Goal: Task Accomplishment & Management: Complete application form

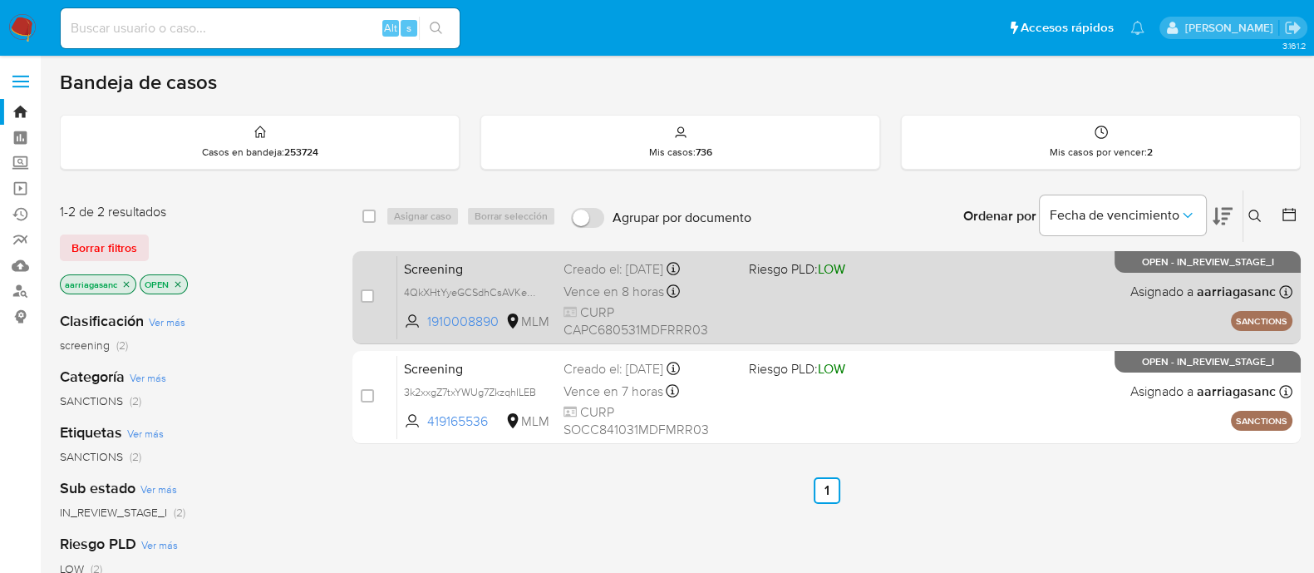
click at [804, 310] on div "Screening 4QkXHtYyeGCSdhCsAVKexUrf 1910008890 MLM Riesgo PLD: LOW Creado el: 24…" at bounding box center [844, 297] width 895 height 84
click at [361, 296] on input "checkbox" at bounding box center [367, 295] width 13 height 13
checkbox input "true"
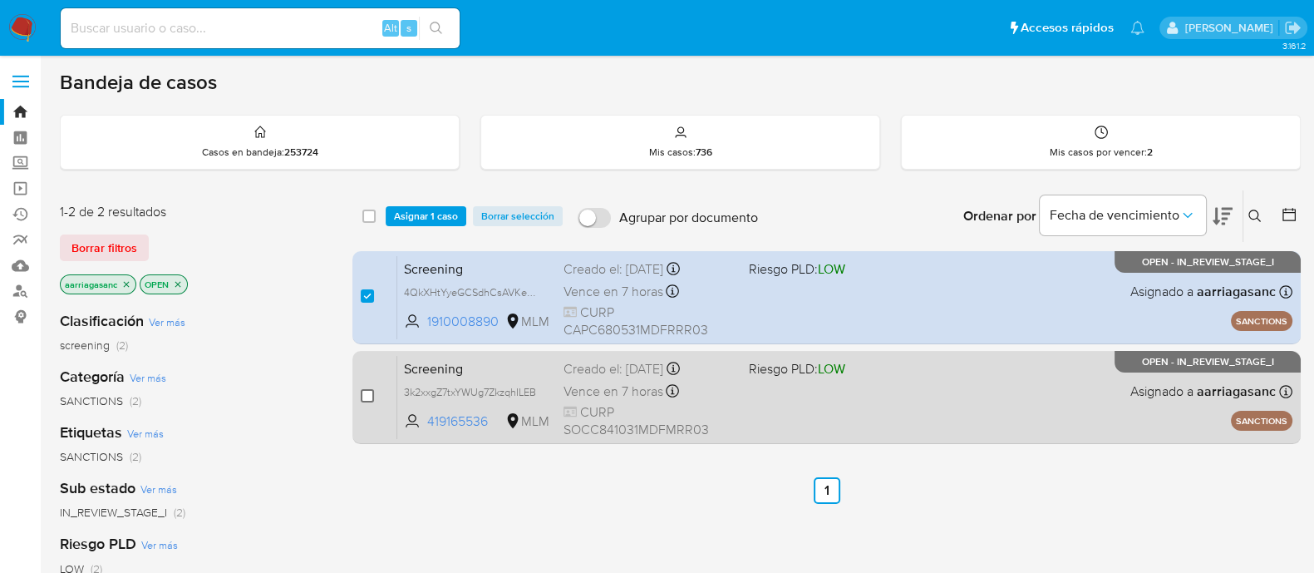
click at [367, 396] on input "checkbox" at bounding box center [367, 395] width 13 height 13
checkbox input "true"
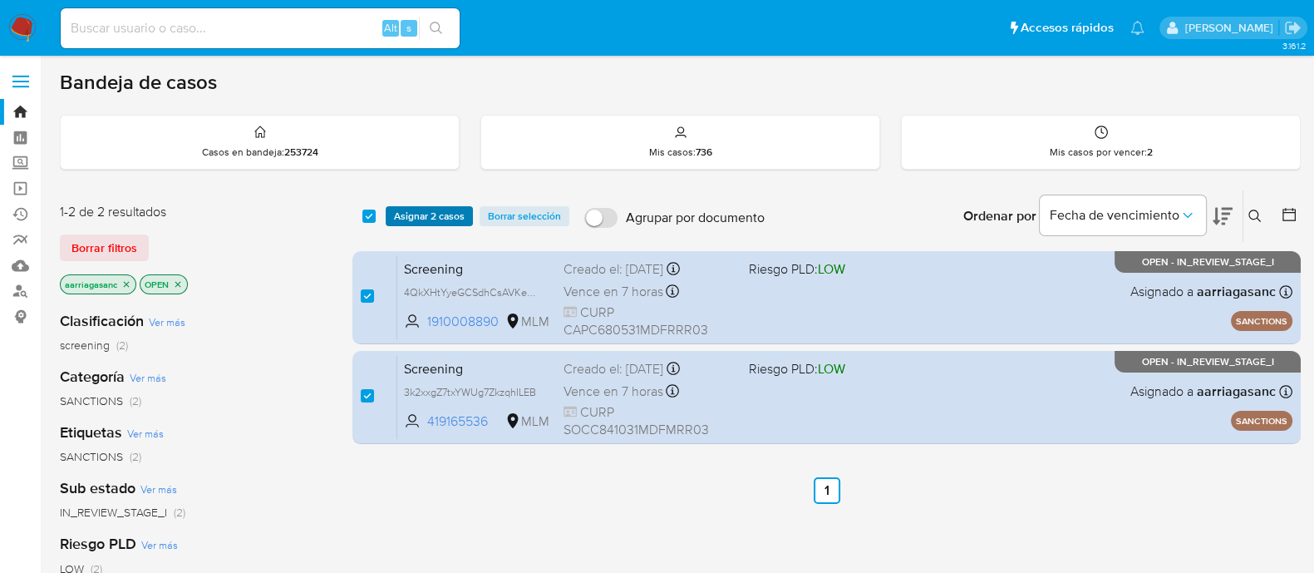
click at [427, 219] on span "Asignar 2 casos" at bounding box center [429, 216] width 71 height 17
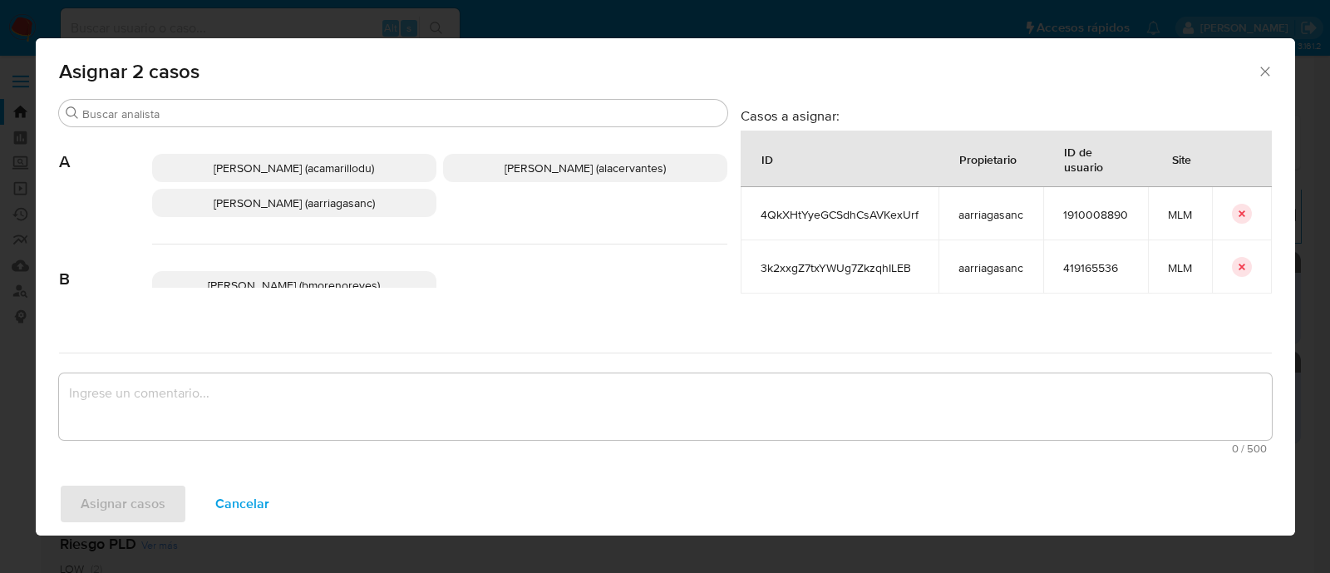
click at [294, 209] on span "Ana Maria Arriaga (aarriagasanc)" at bounding box center [294, 202] width 161 height 17
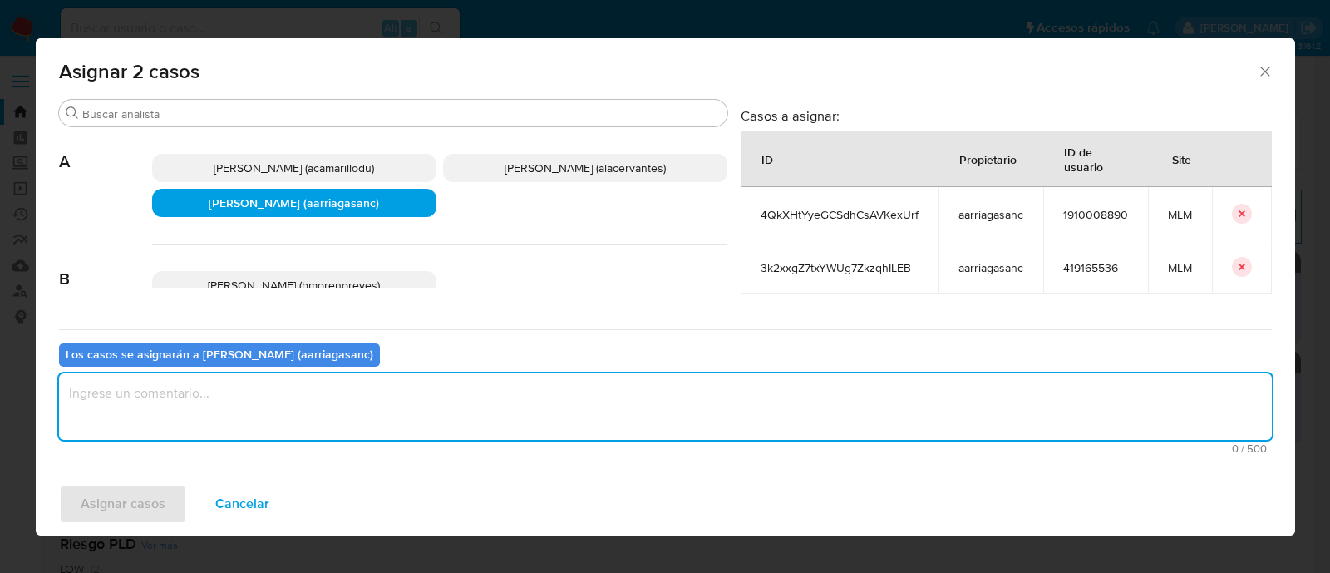
click at [262, 419] on textarea "assign-modal" at bounding box center [665, 406] width 1212 height 66
type textarea "amas"
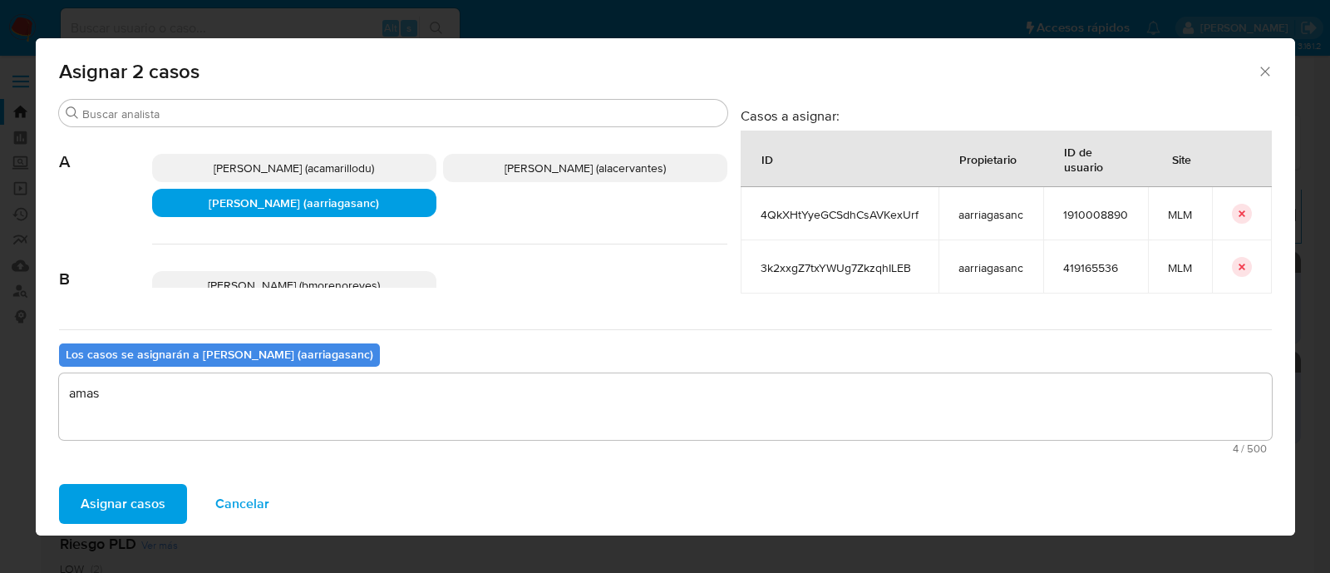
click at [149, 498] on span "Asignar casos" at bounding box center [123, 503] width 85 height 37
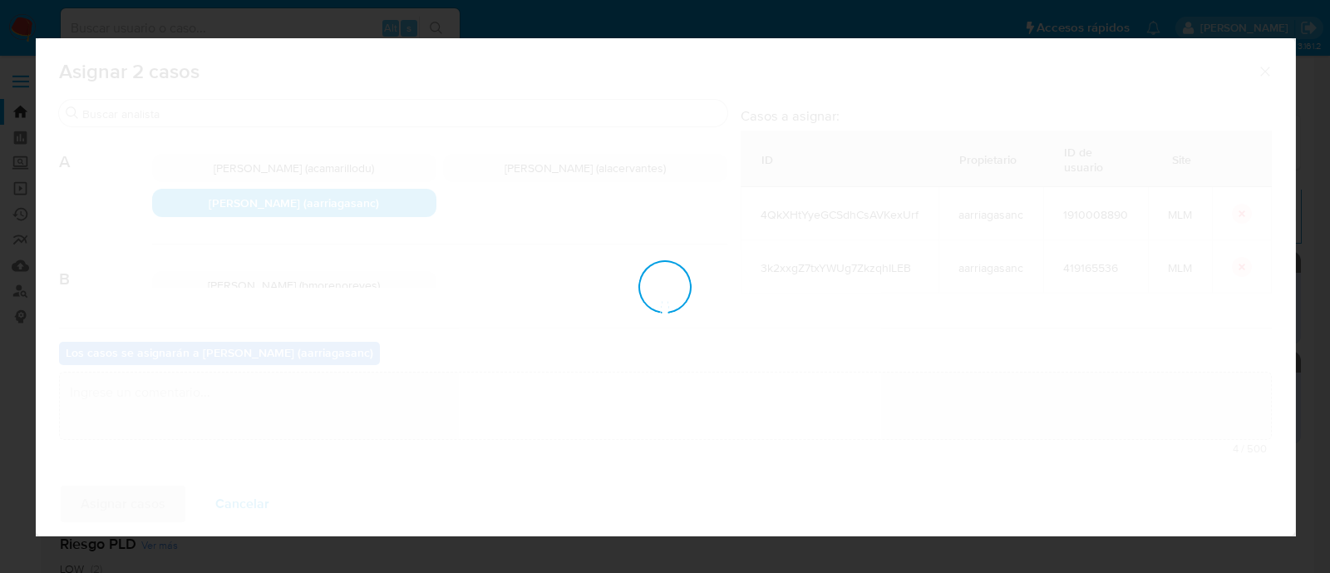
checkbox input "false"
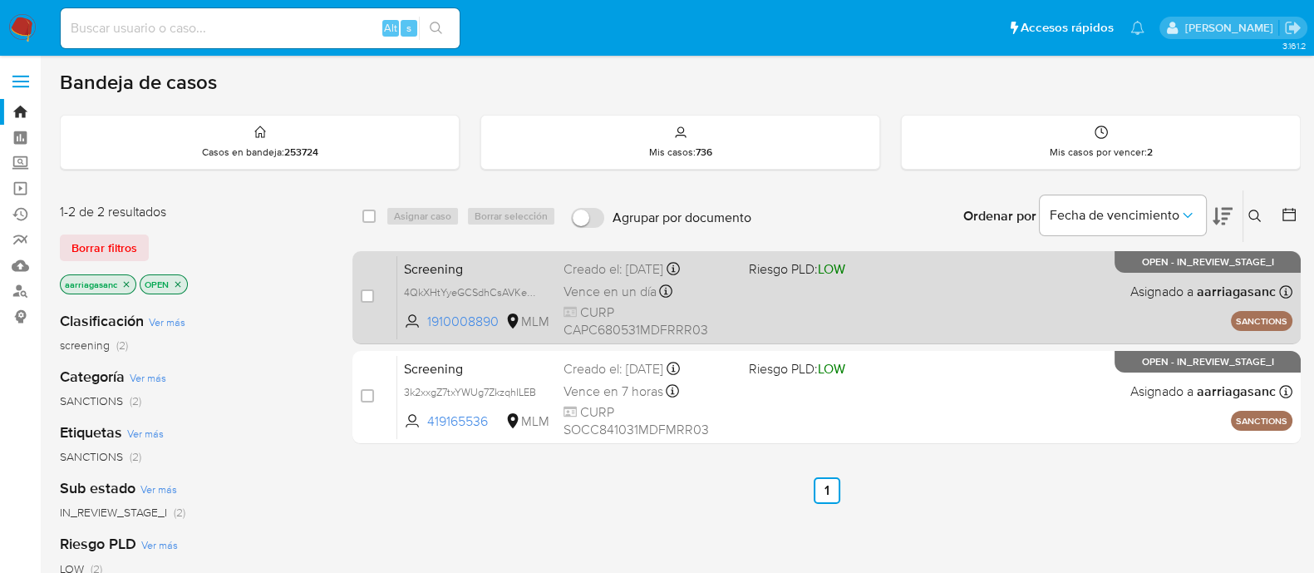
click at [810, 317] on div "Screening 4QkXHtYyeGCSdhCsAVKexUrf 1910008890 MLM Riesgo PLD: LOW Creado el: 24…" at bounding box center [844, 297] width 895 height 84
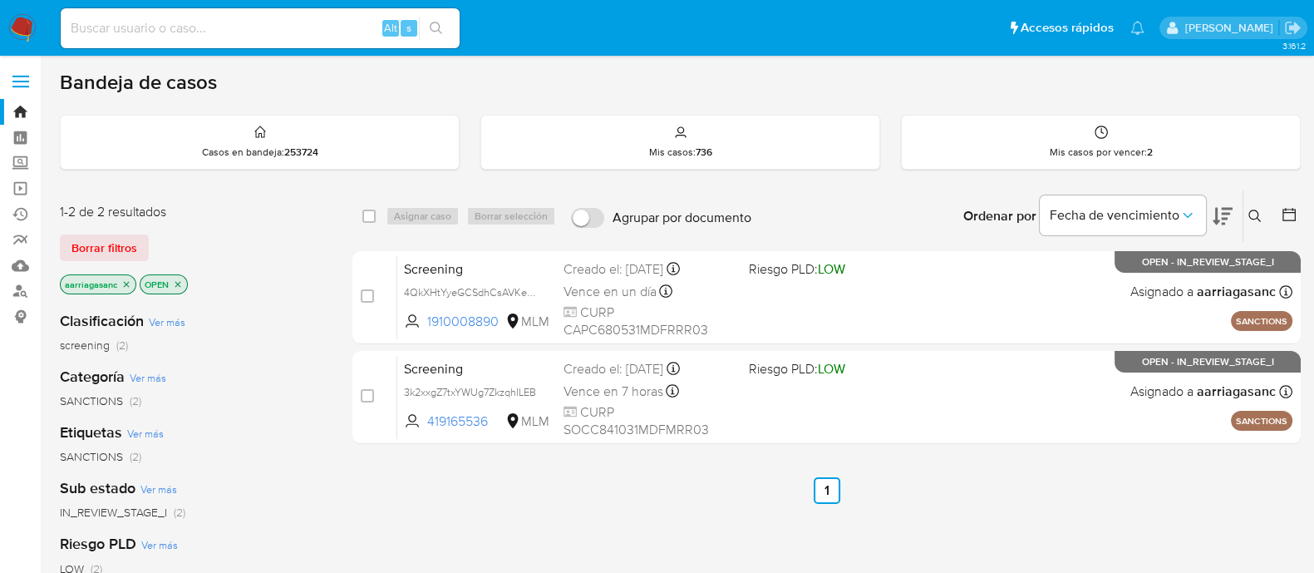
click at [22, 27] on img at bounding box center [22, 28] width 28 height 28
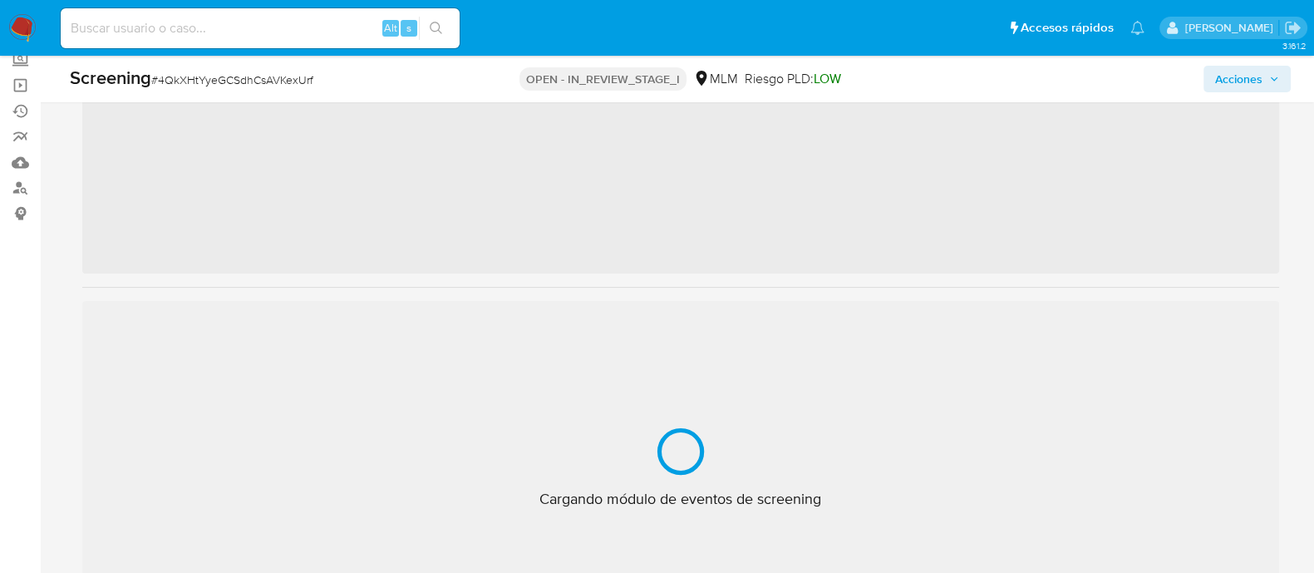
scroll to position [781, 0]
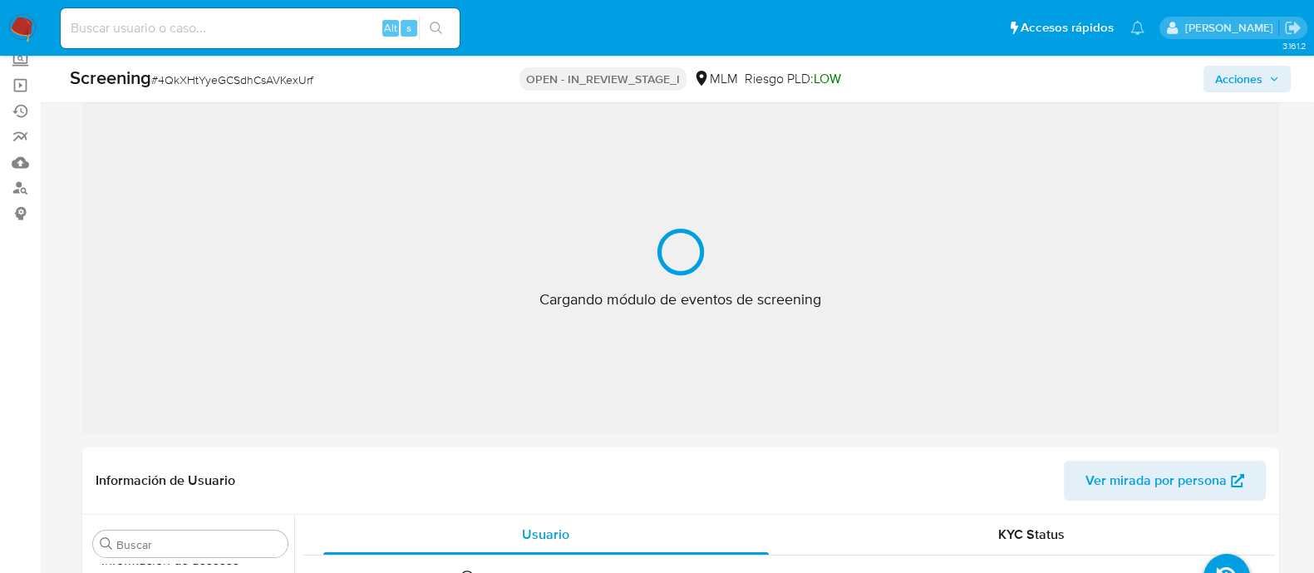
select select "10"
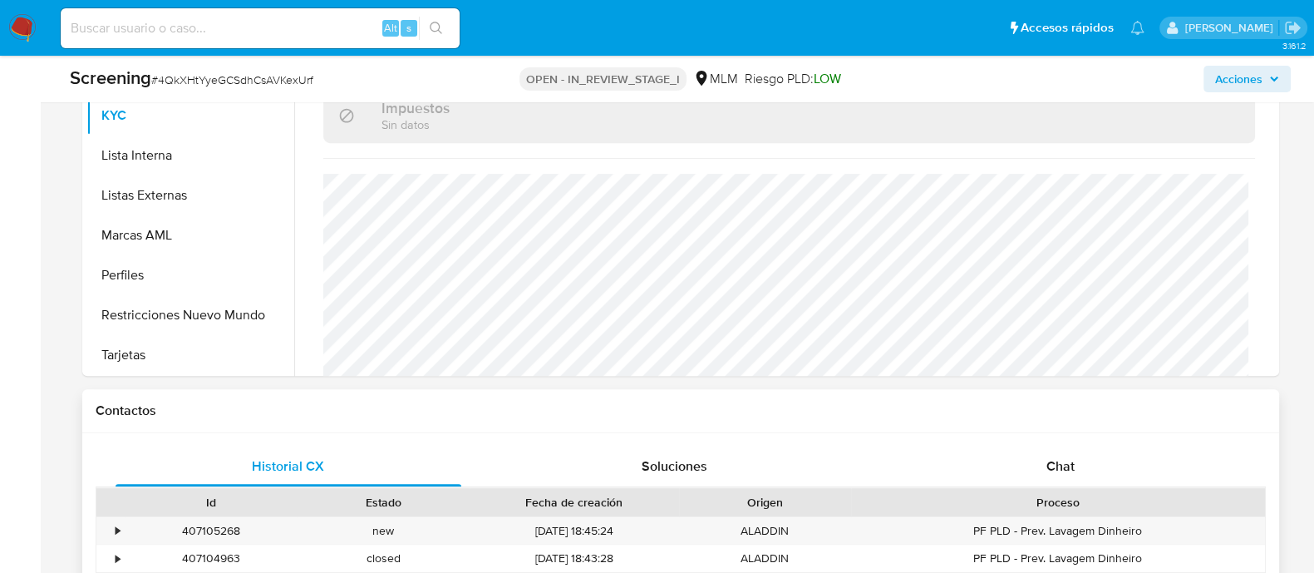
scroll to position [1039, 0]
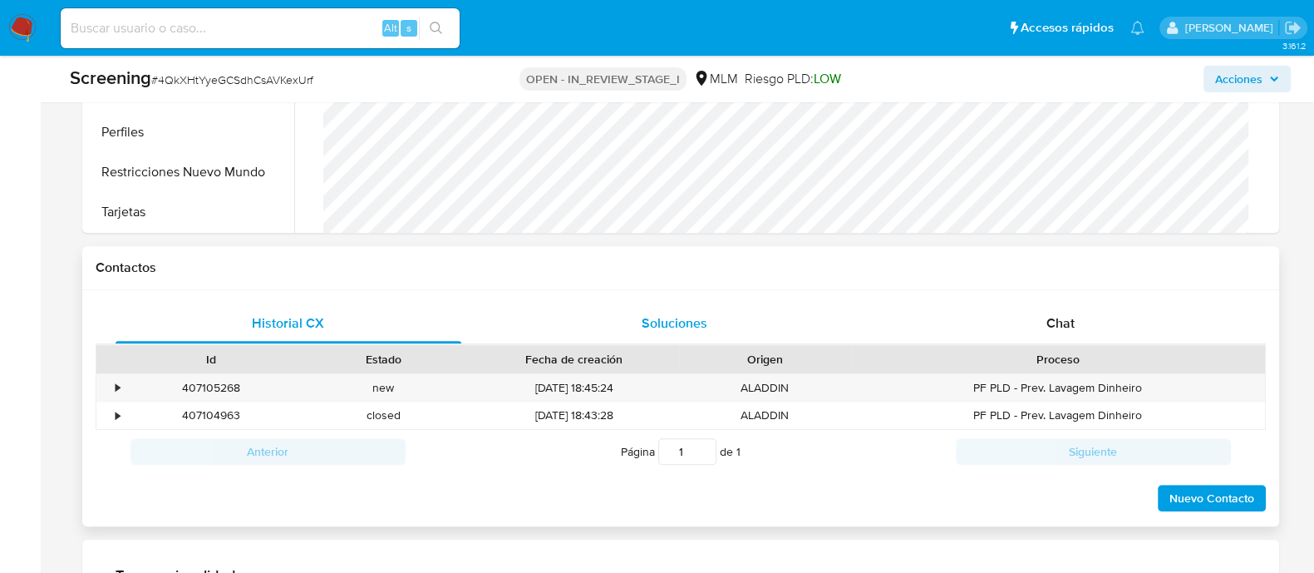
click at [665, 327] on span "Soluciones" at bounding box center [674, 322] width 66 height 19
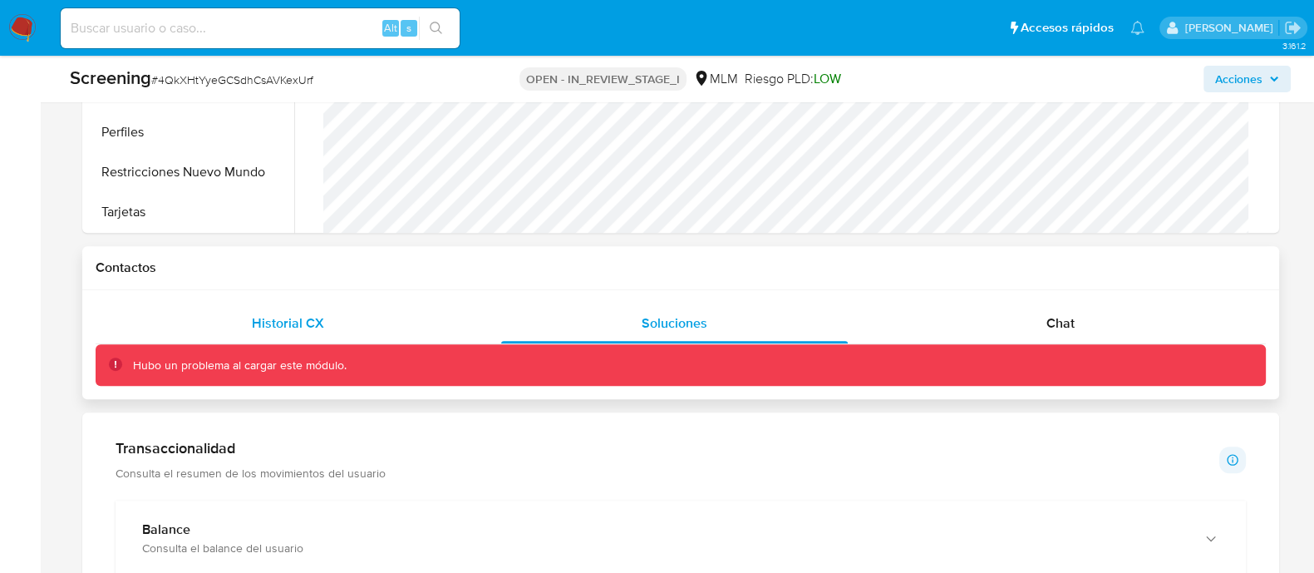
click at [274, 325] on span "Historial CX" at bounding box center [288, 322] width 72 height 19
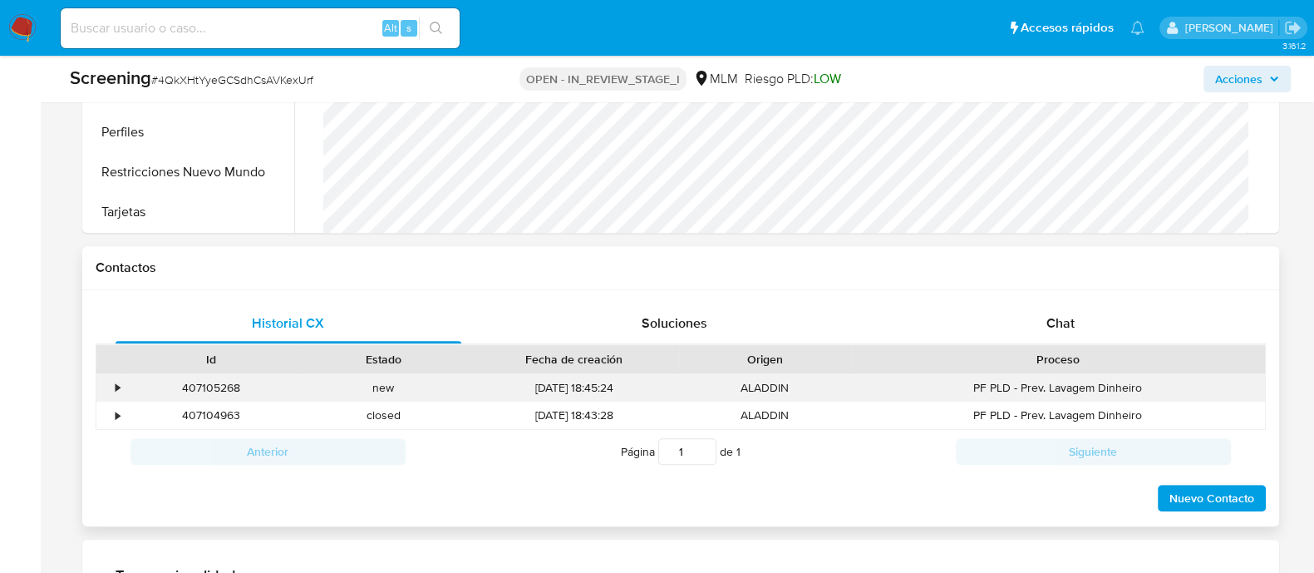
click at [116, 390] on div "•" at bounding box center [118, 388] width 4 height 16
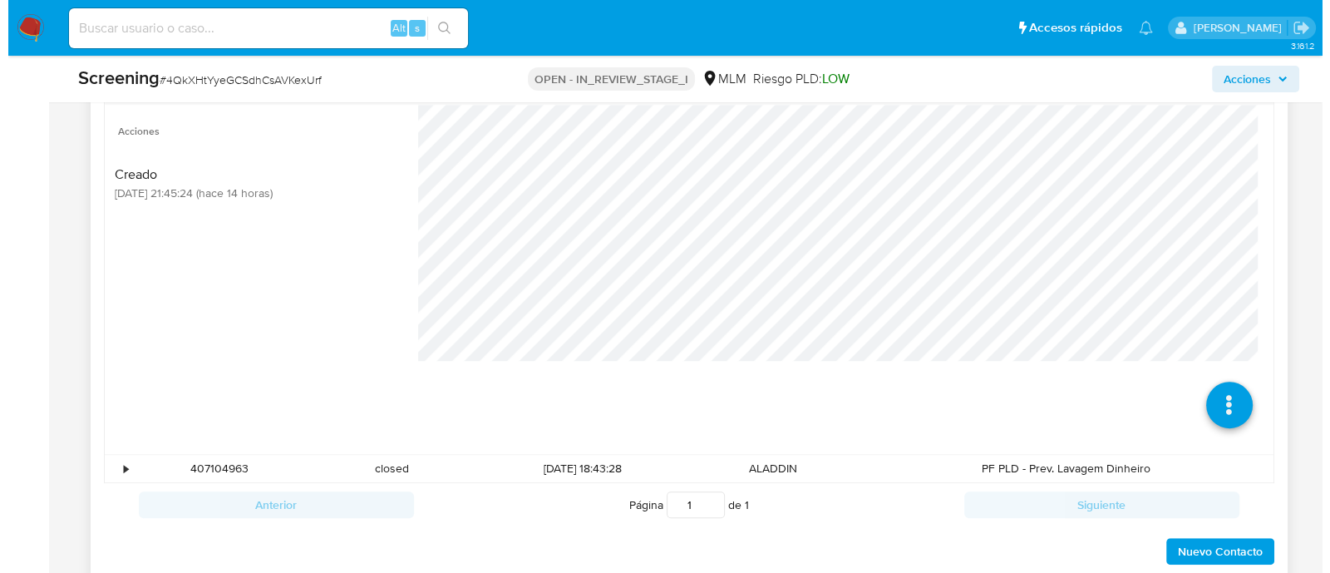
scroll to position [1349, 0]
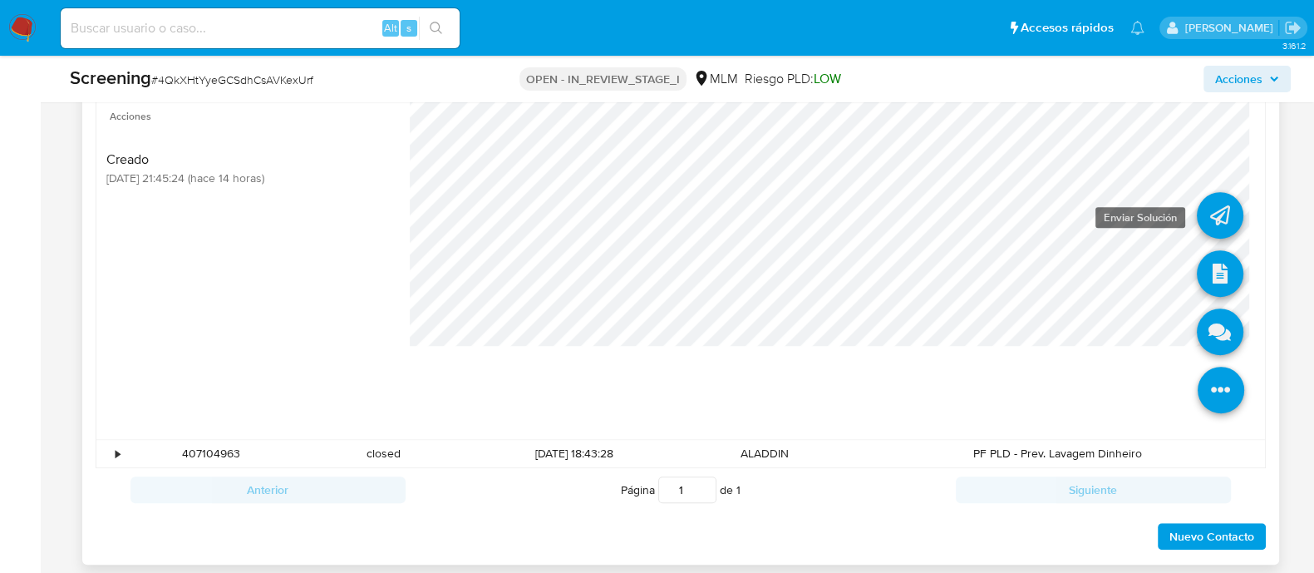
click at [1204, 207] on icon at bounding box center [1220, 215] width 47 height 47
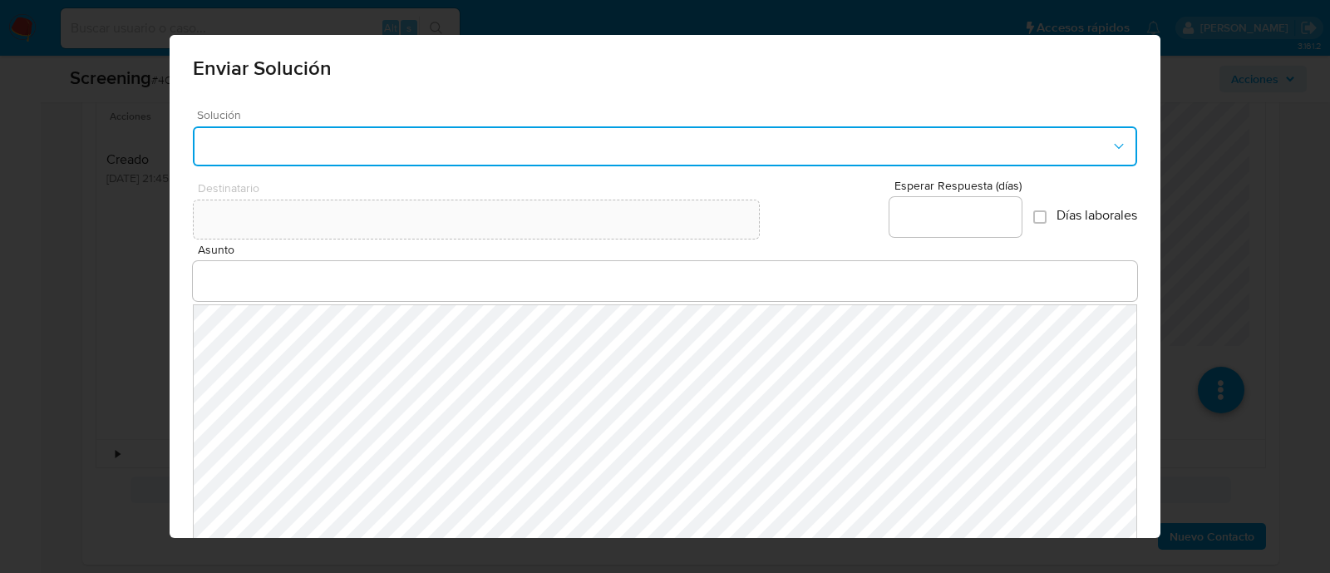
click at [577, 141] on button "button" at bounding box center [665, 146] width 944 height 40
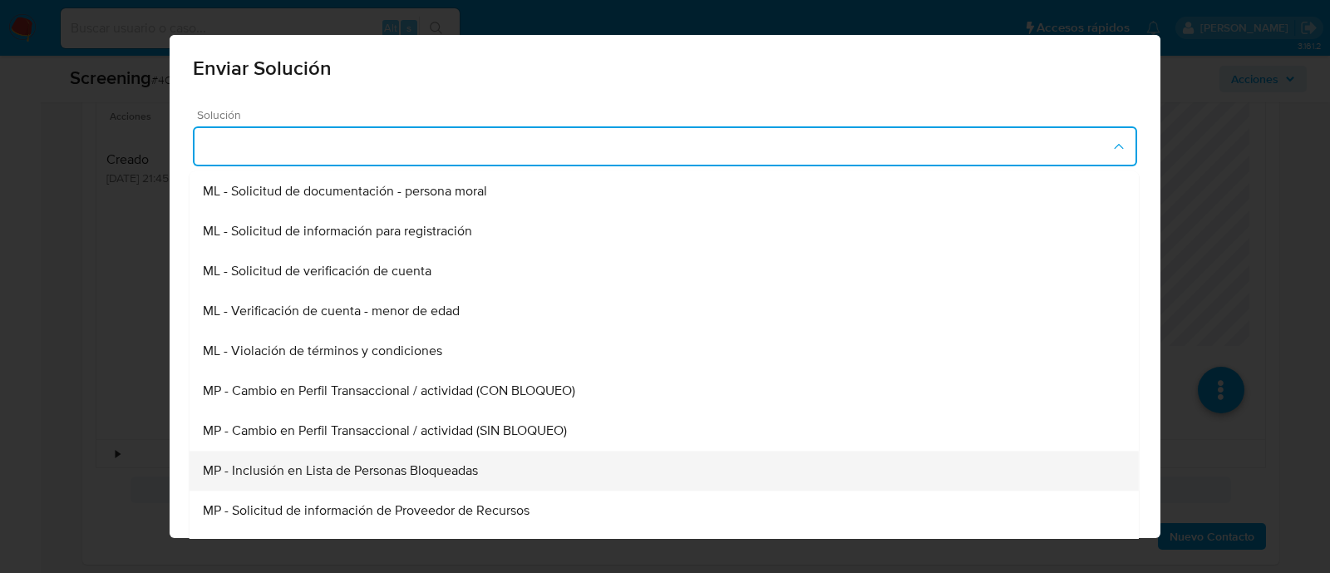
click at [446, 465] on span "MP - Inclusión en Lista de Personas Bloqueadas" at bounding box center [340, 470] width 275 height 17
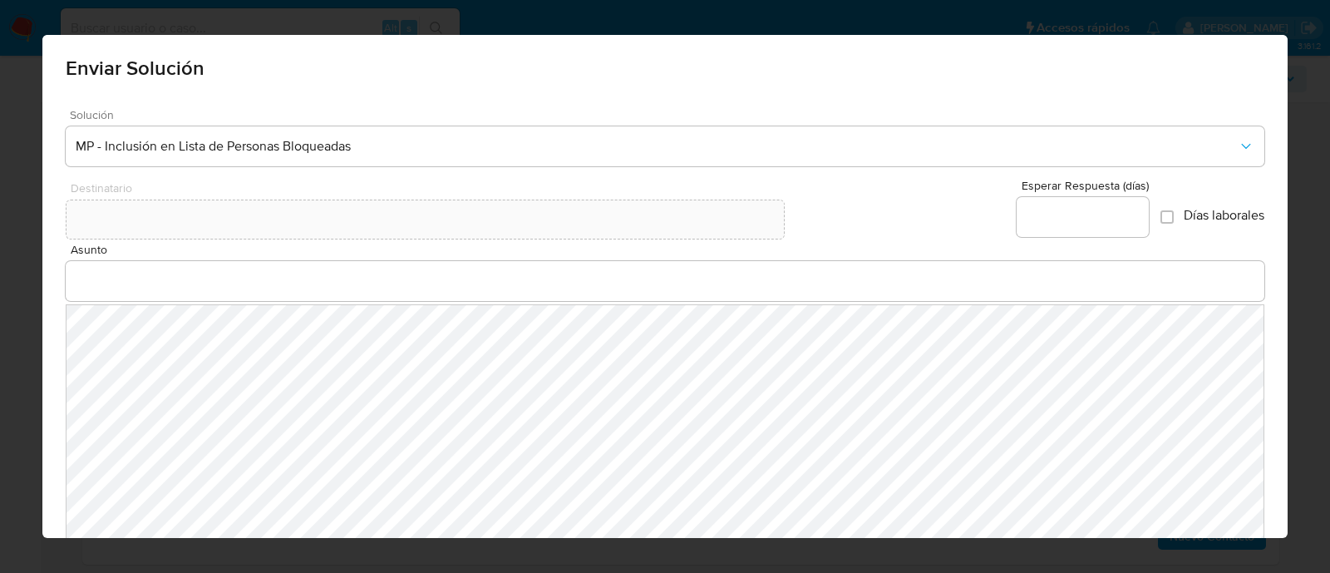
click at [1082, 206] on input "Esperar Respuesta (días)" at bounding box center [1082, 217] width 132 height 22
type input "0"
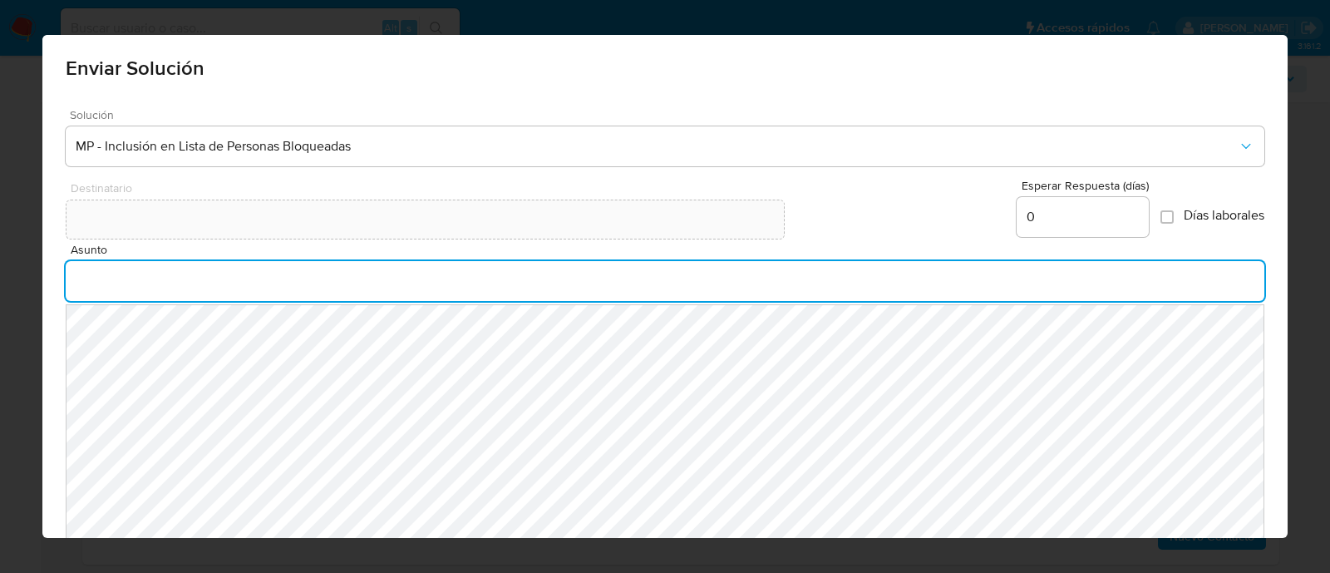
click at [189, 291] on input "Asunto" at bounding box center [665, 281] width 1199 height 22
click at [238, 285] on input "Asunto" at bounding box center [665, 281] width 1199 height 22
type input "i"
type input "INFORMACION MPORTANTE DE TU CUENTA MERCADO PAGO"
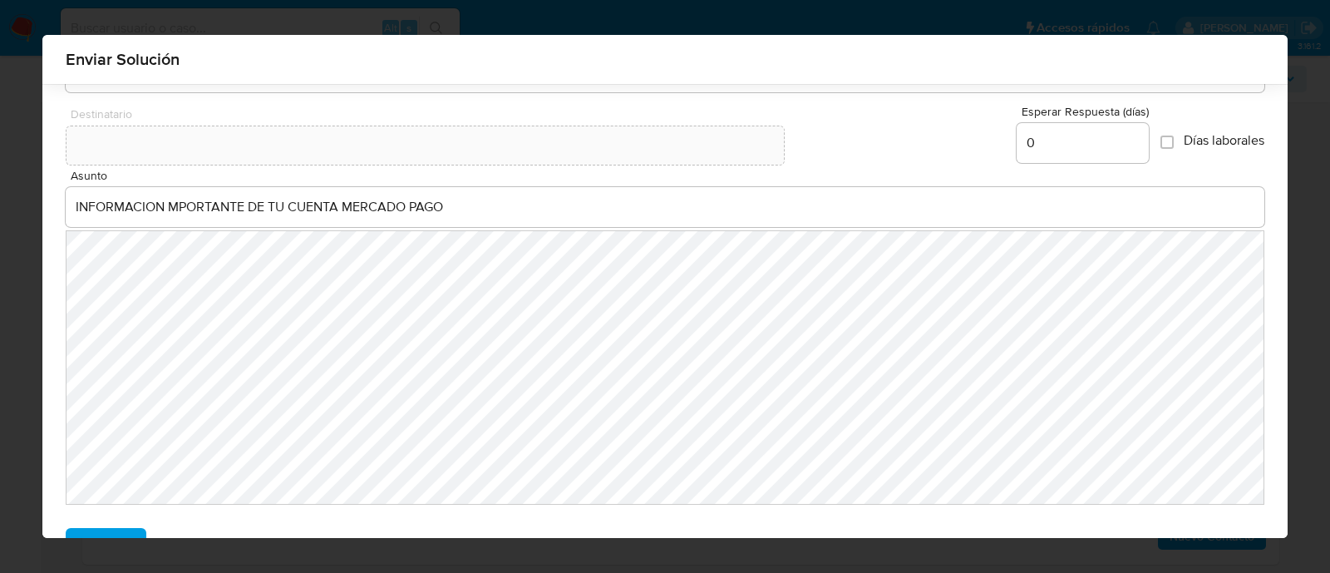
scroll to position [115, 0]
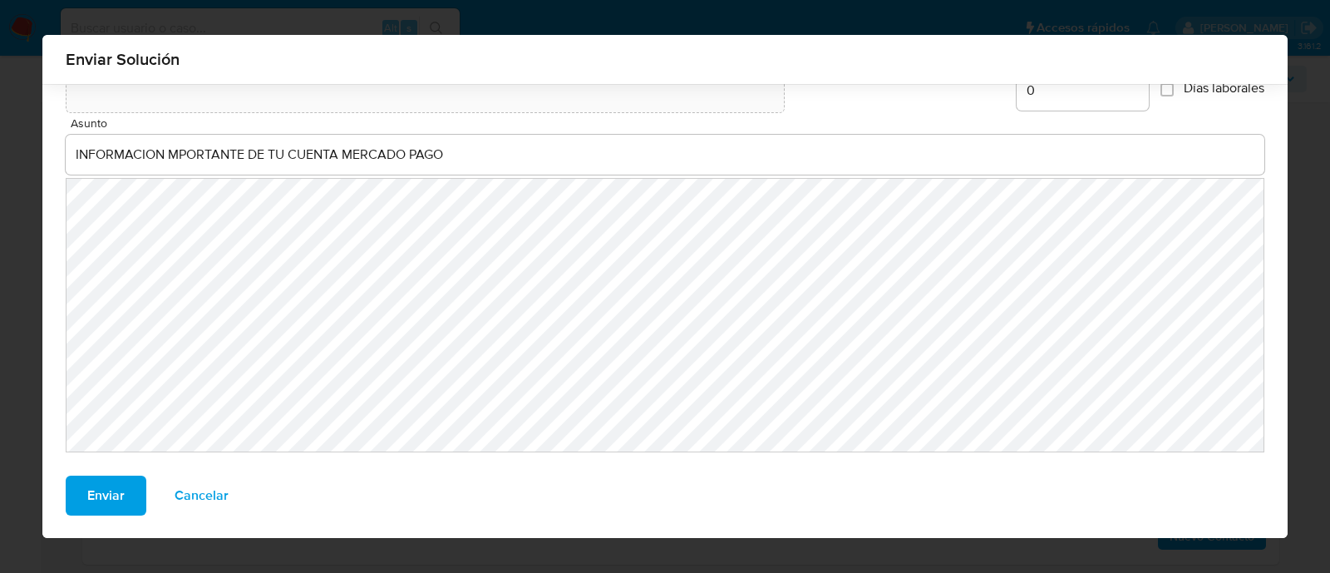
click at [103, 495] on span "Enviar" at bounding box center [105, 495] width 37 height 37
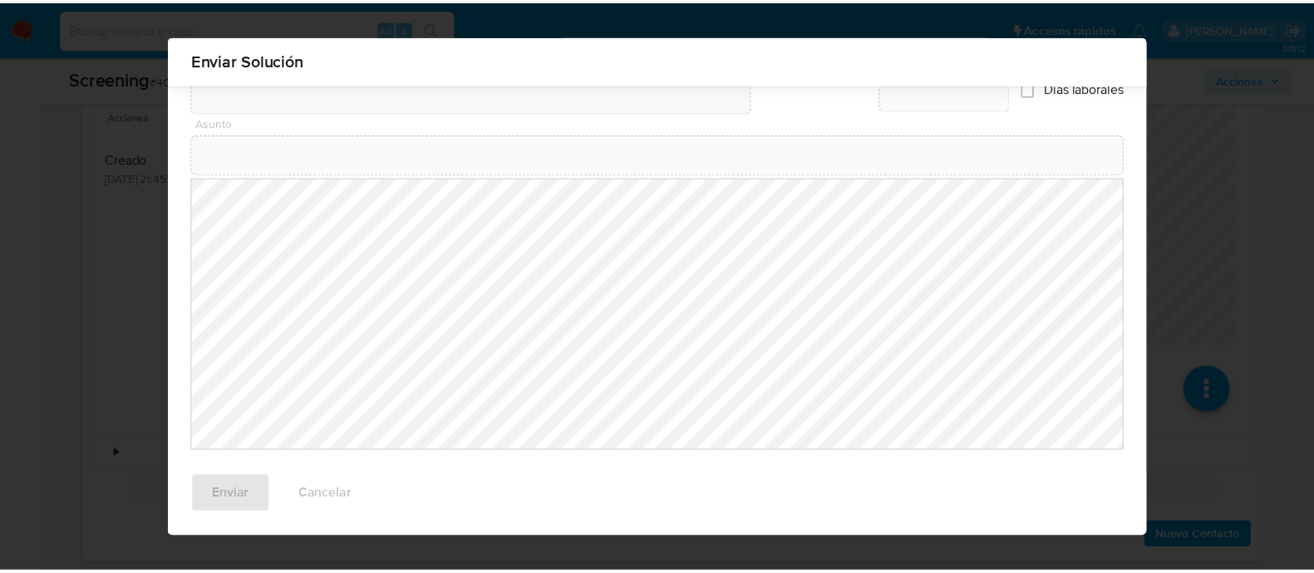
scroll to position [91, 0]
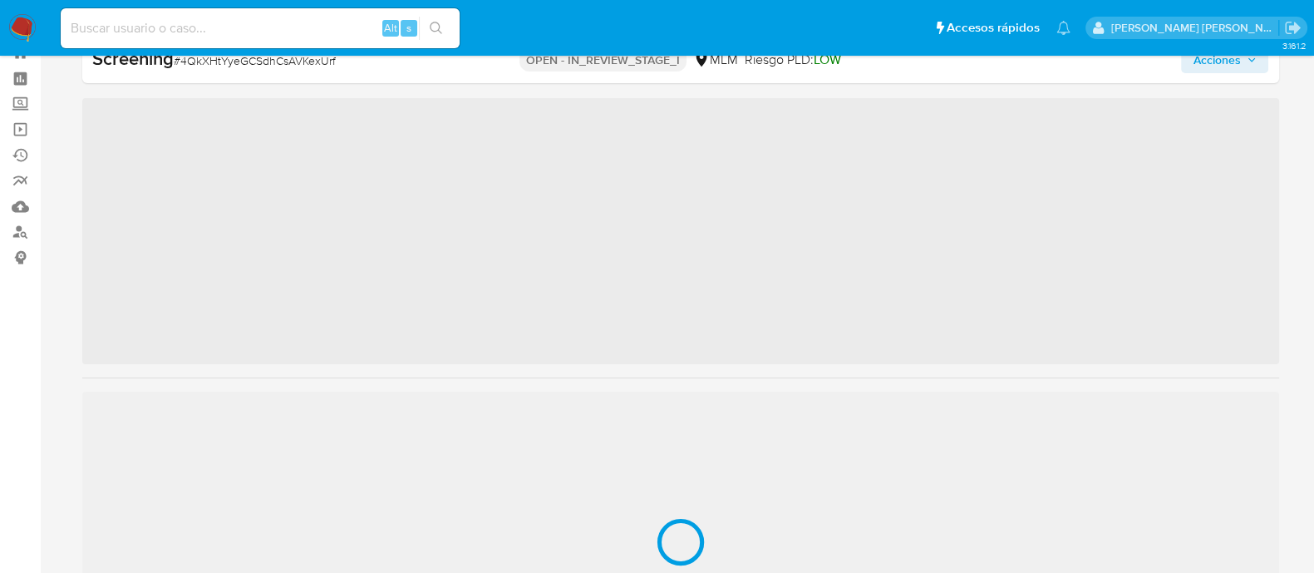
scroll to position [781, 0]
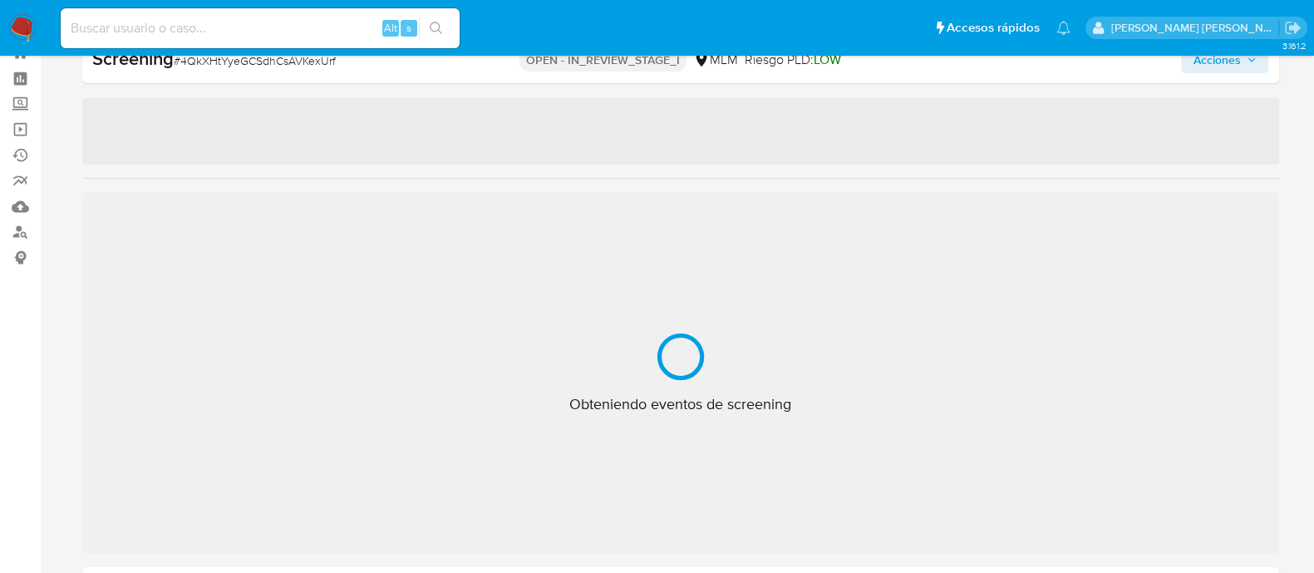
select select "10"
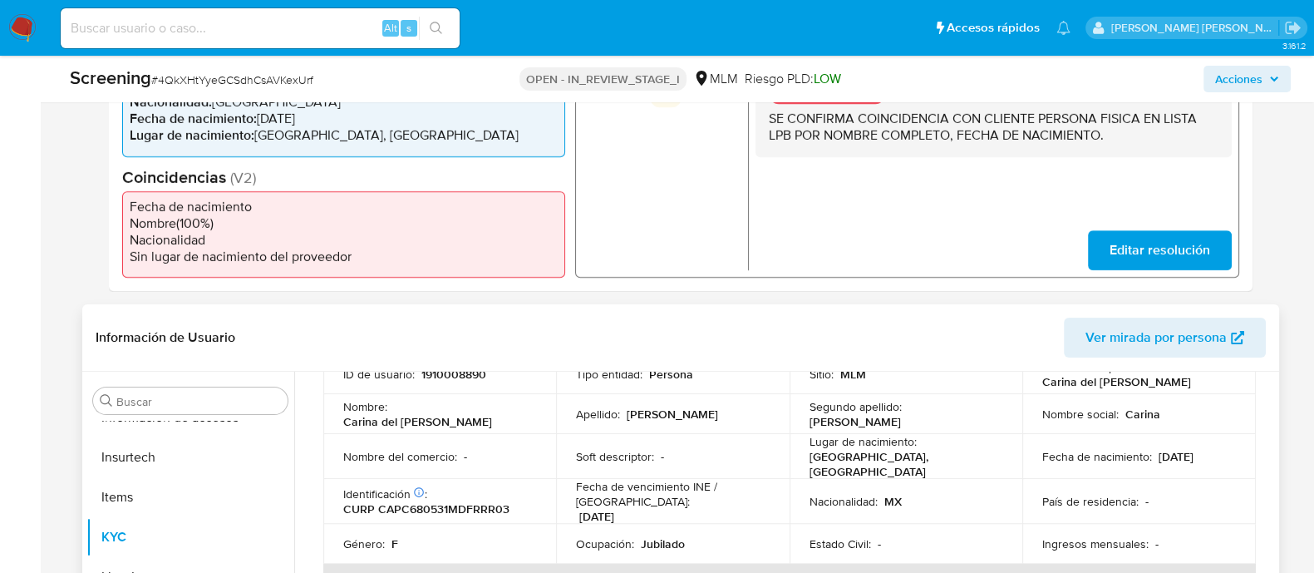
scroll to position [103, 0]
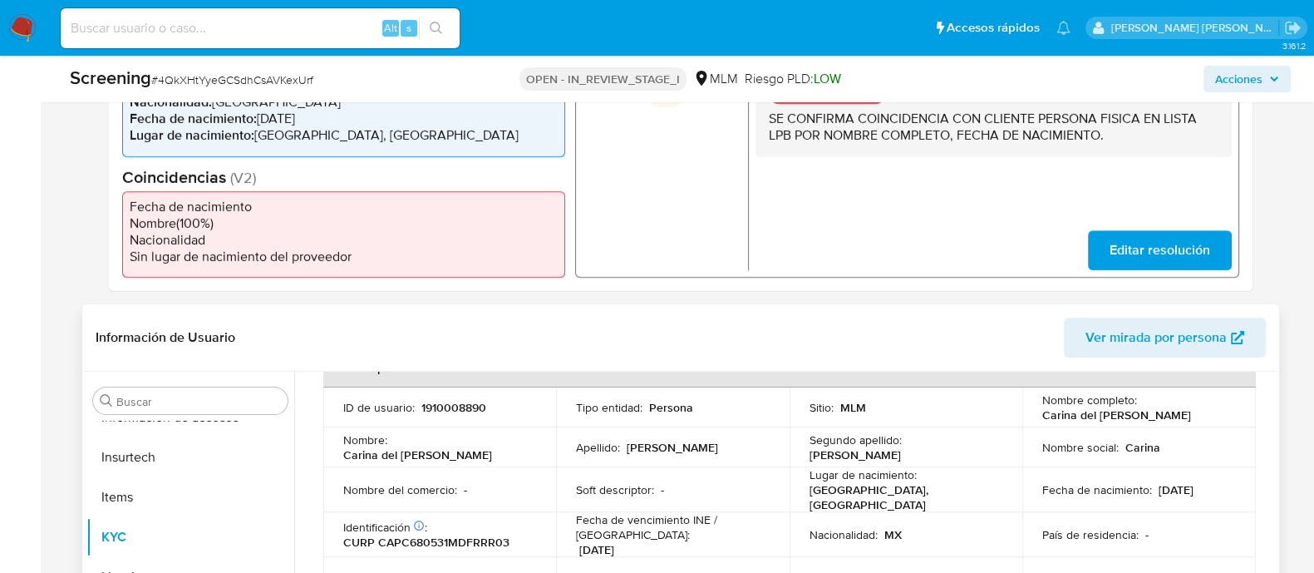
drag, startPoint x: 1039, startPoint y: 414, endPoint x: 1219, endPoint y: 417, distance: 180.3
click at [1219, 417] on div "Nombre completo : Carina del Socorro Carbajal Perez" at bounding box center [1139, 407] width 194 height 30
copy p "Carina del Socorro Carbajal Perez"
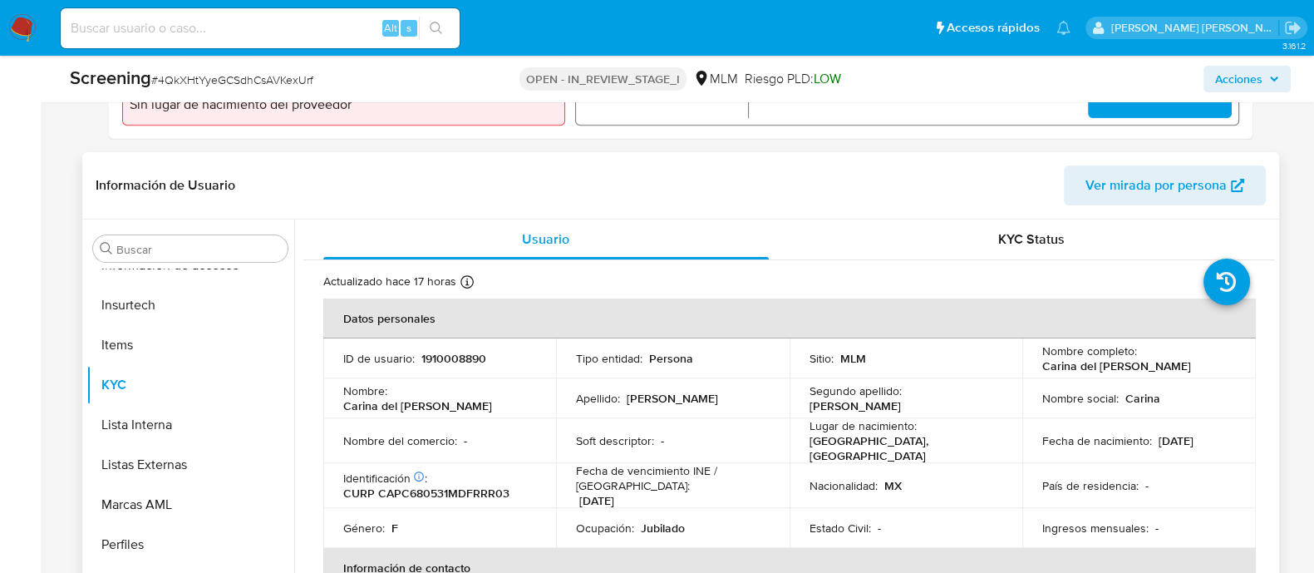
scroll to position [578, 0]
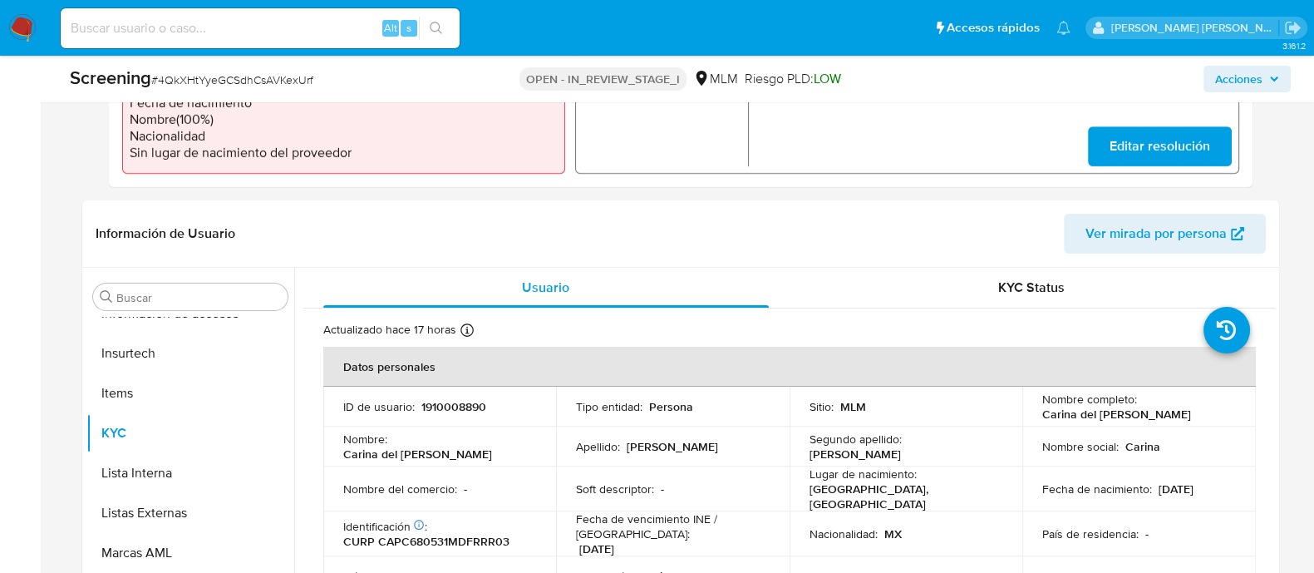
click at [1101, 85] on div "Acciones" at bounding box center [1089, 79] width 402 height 27
click at [1240, 75] on span "Acciones" at bounding box center [1238, 79] width 47 height 27
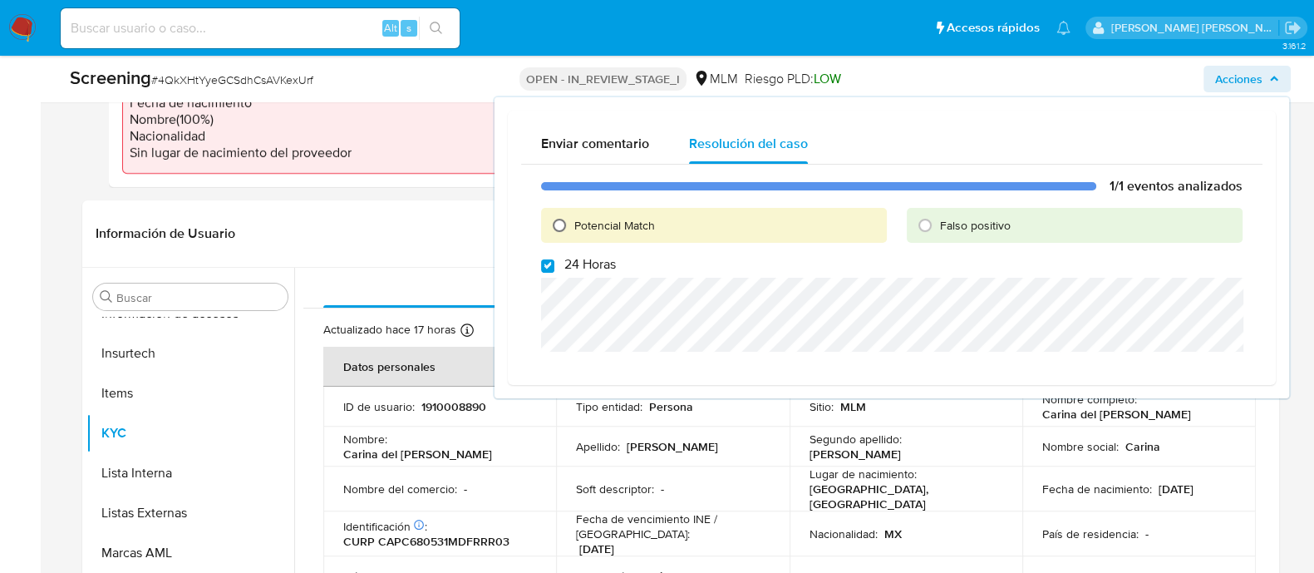
click at [550, 225] on input "Potencial Match" at bounding box center [559, 225] width 27 height 27
radio input "true"
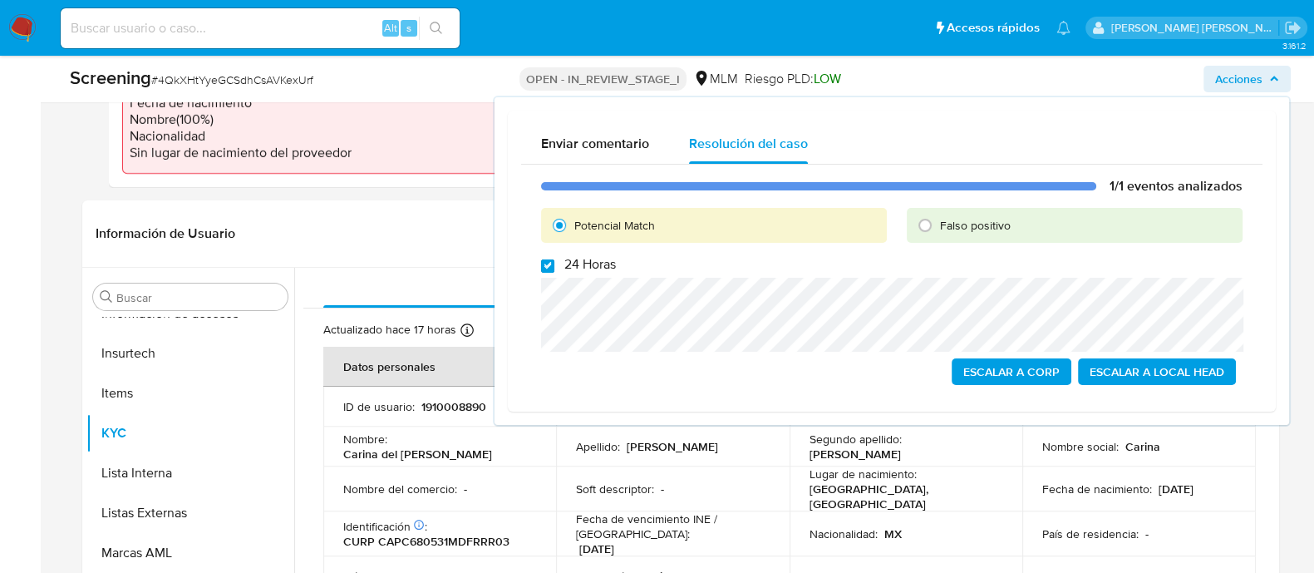
click at [553, 268] on input "24 Horas" at bounding box center [547, 265] width 13 height 13
click at [548, 260] on input "24 Horas" at bounding box center [547, 265] width 13 height 13
checkbox input "true"
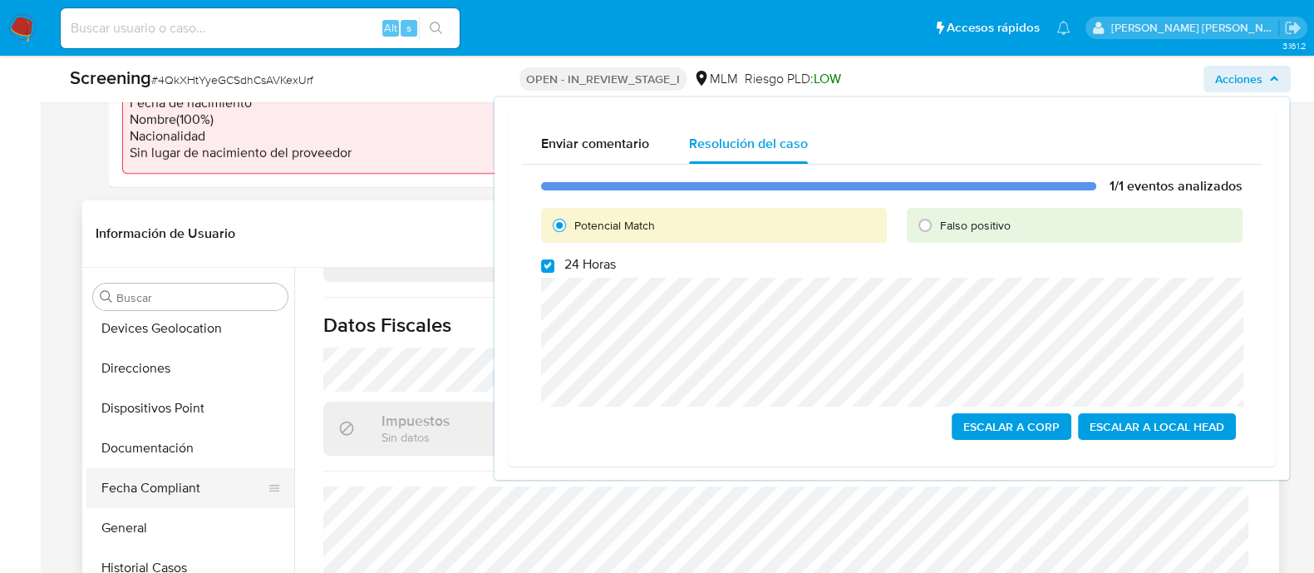
scroll to position [366, 0]
click at [134, 519] on button "General" at bounding box center [183, 529] width 194 height 40
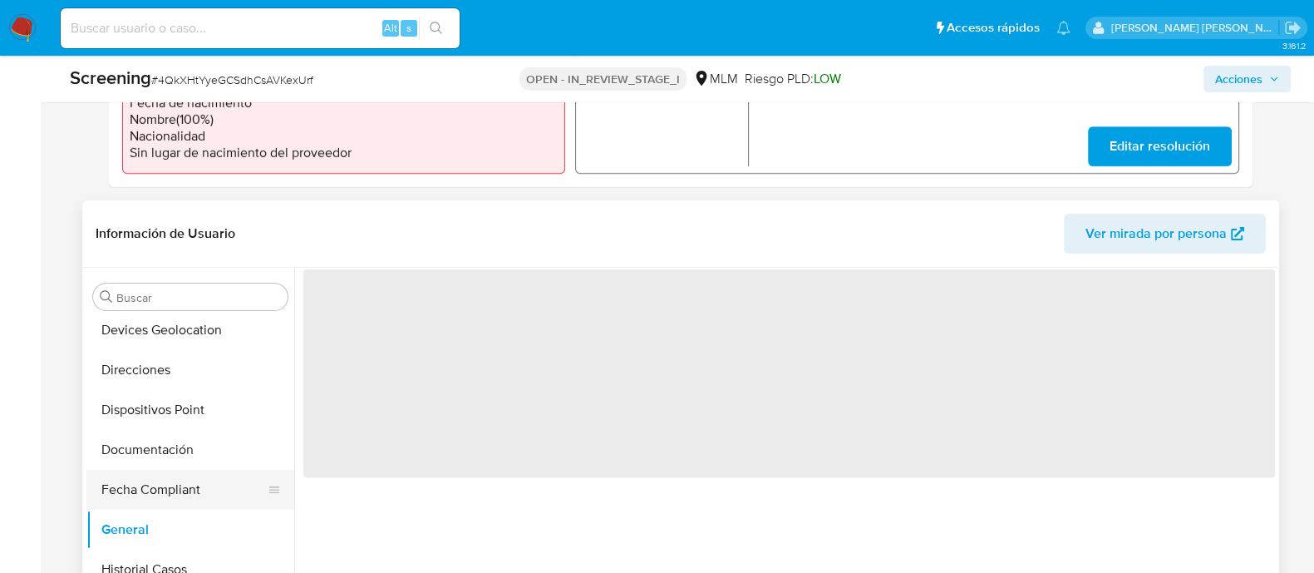
scroll to position [0, 0]
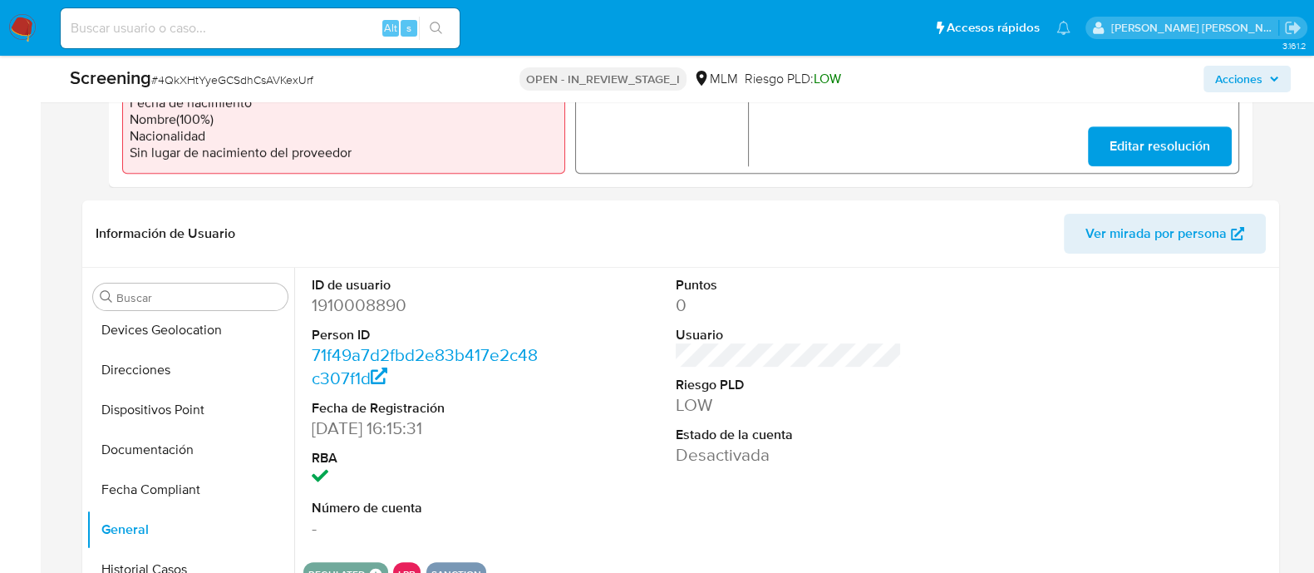
click at [1261, 76] on span "Acciones" at bounding box center [1238, 79] width 47 height 27
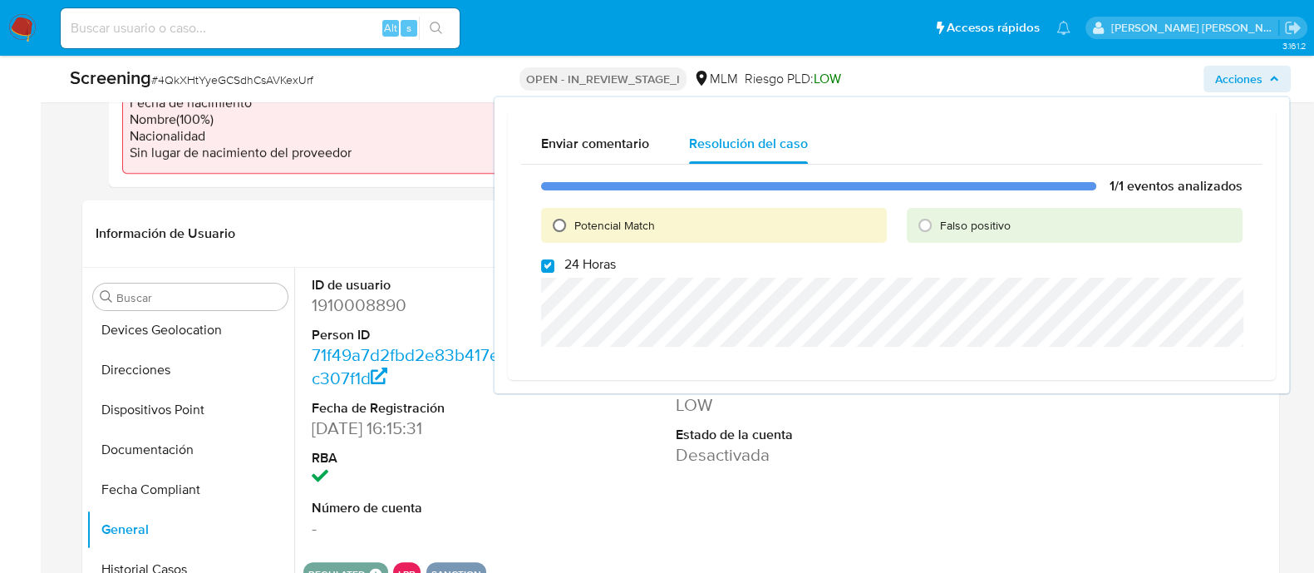
click at [563, 219] on input "Potencial Match" at bounding box center [559, 225] width 27 height 27
radio input "true"
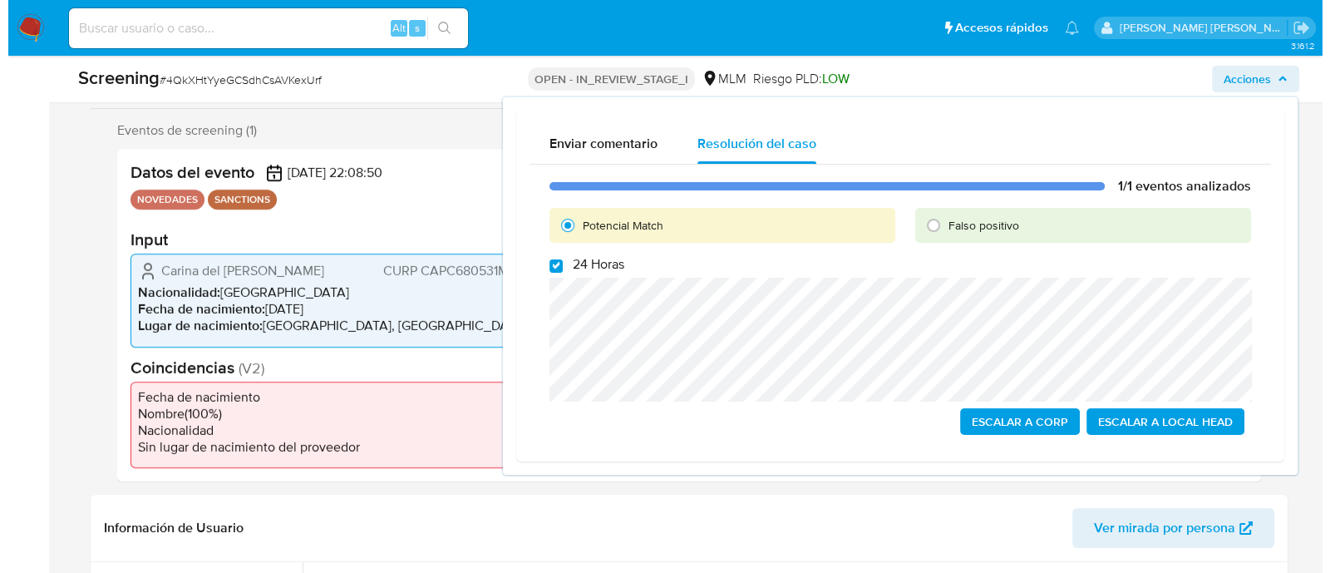
scroll to position [267, 0]
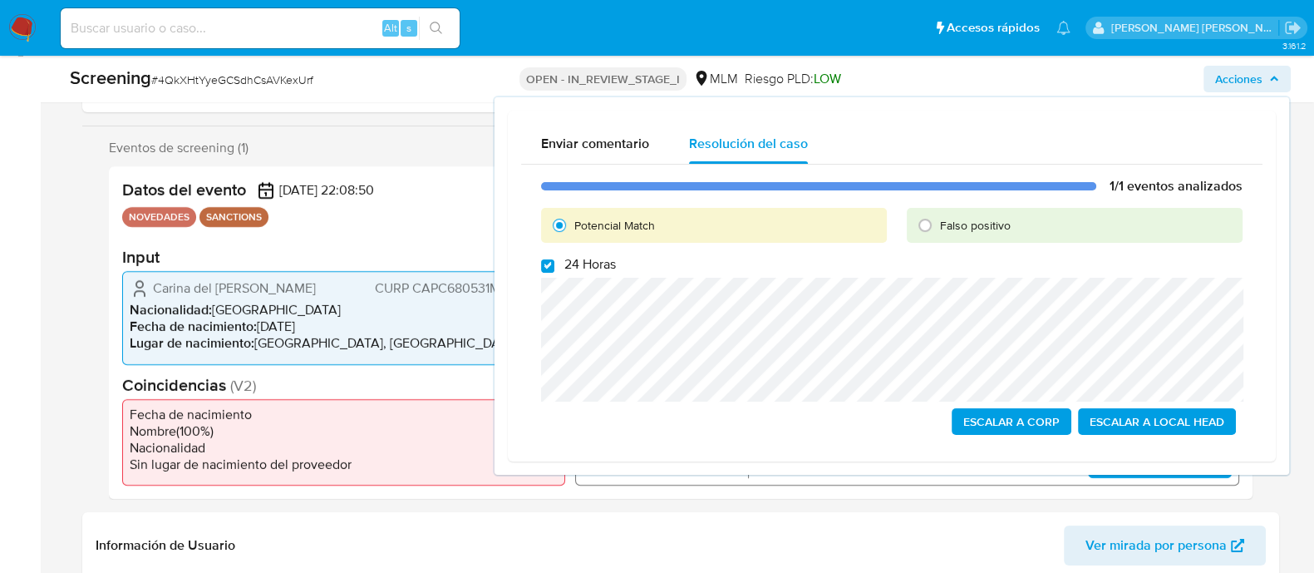
click at [1167, 417] on span "Escalar a Local Head" at bounding box center [1156, 421] width 135 height 23
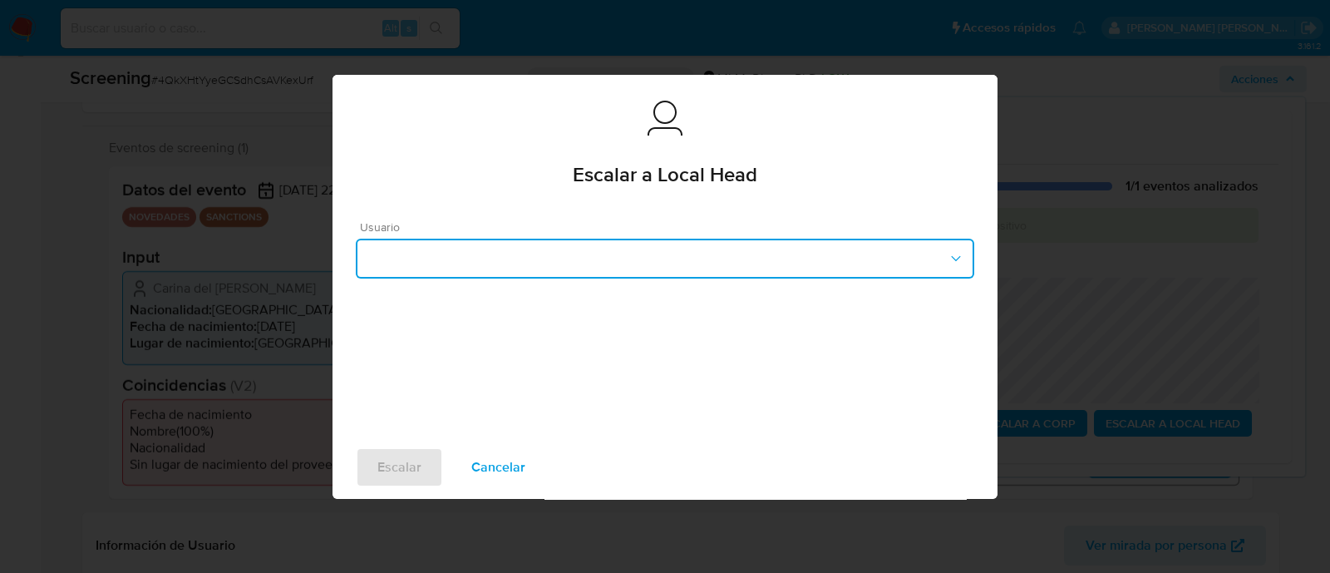
click at [615, 238] on button "button" at bounding box center [665, 258] width 618 height 40
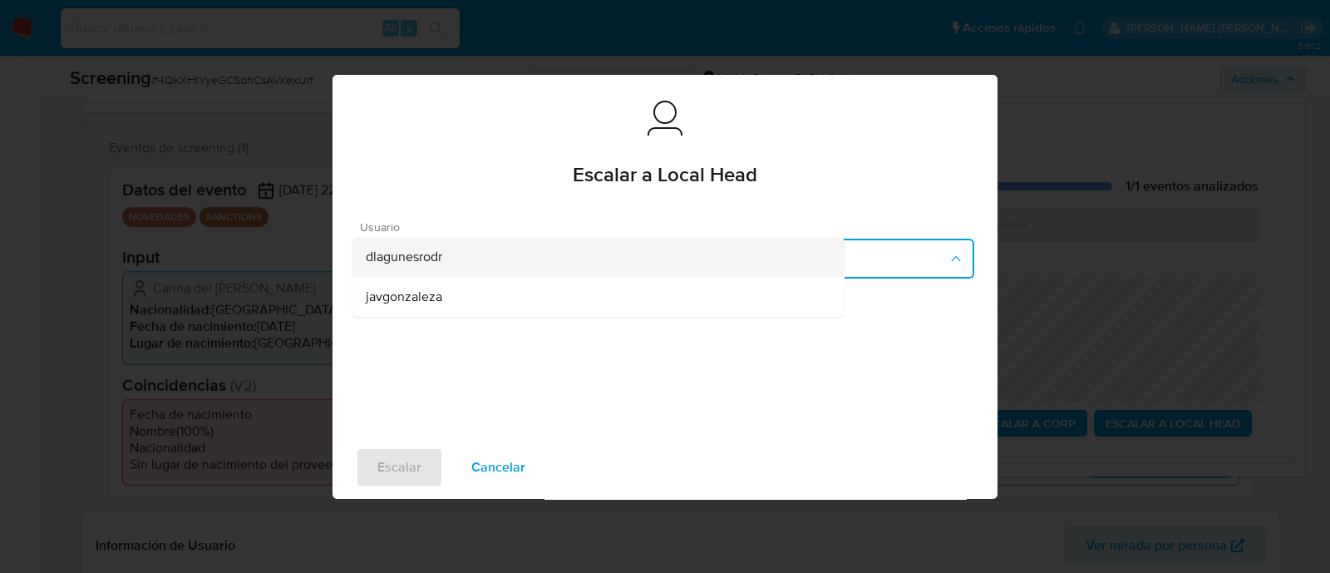
click at [513, 254] on div "dlagunesrodr" at bounding box center [598, 257] width 465 height 40
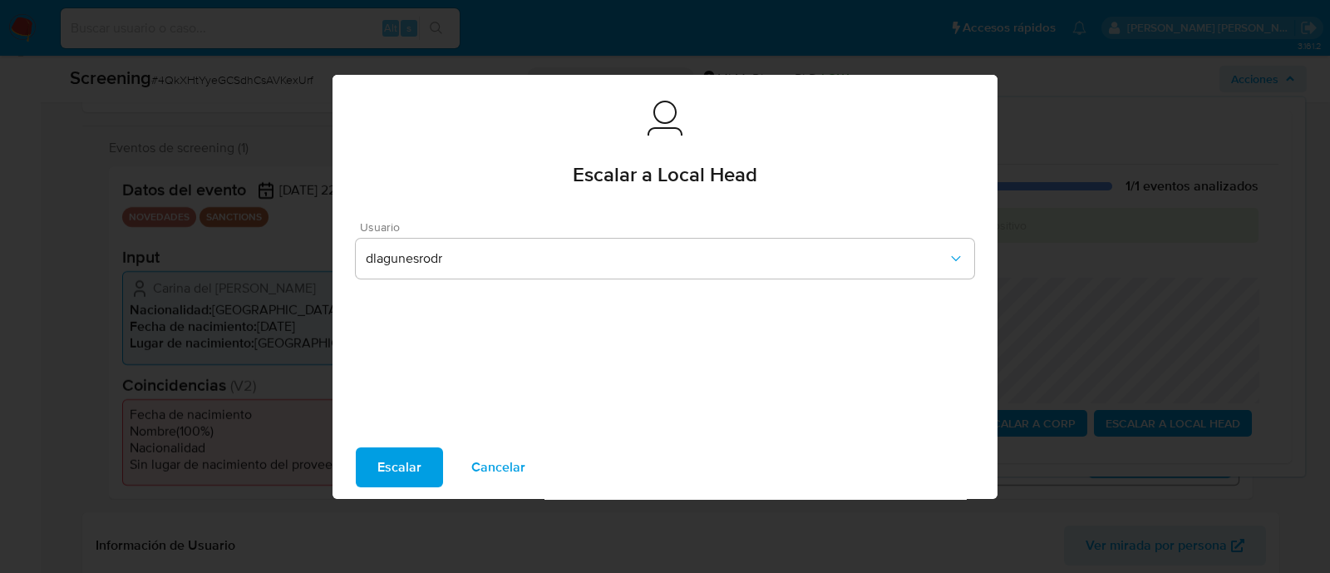
click at [443, 455] on button "Escalar" at bounding box center [399, 467] width 87 height 40
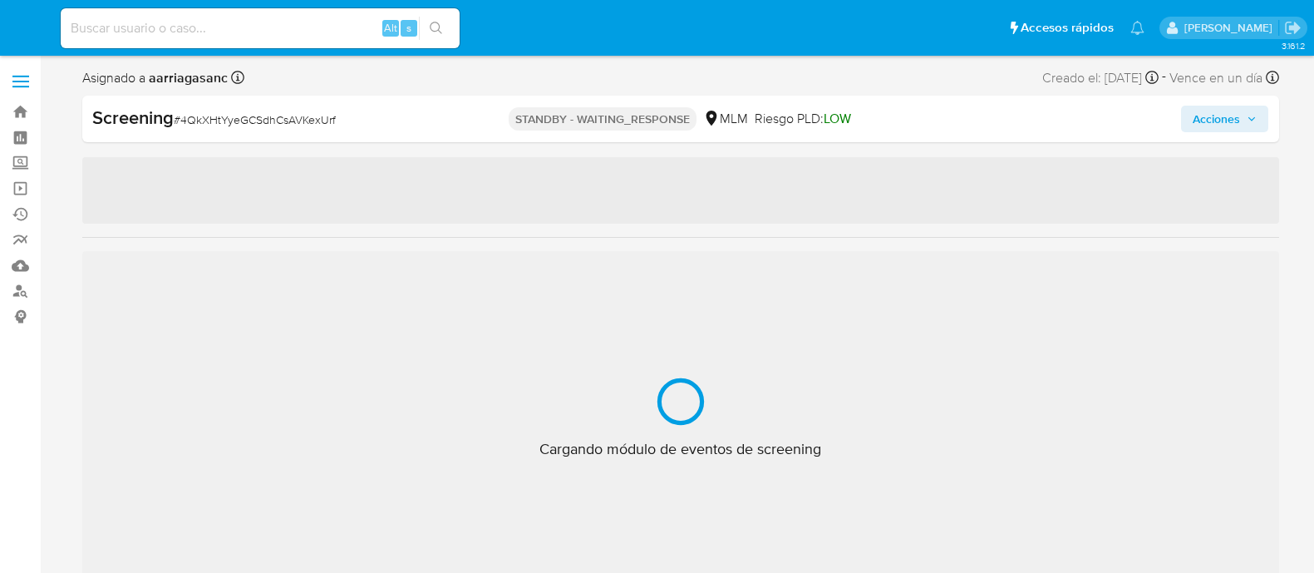
select select "10"
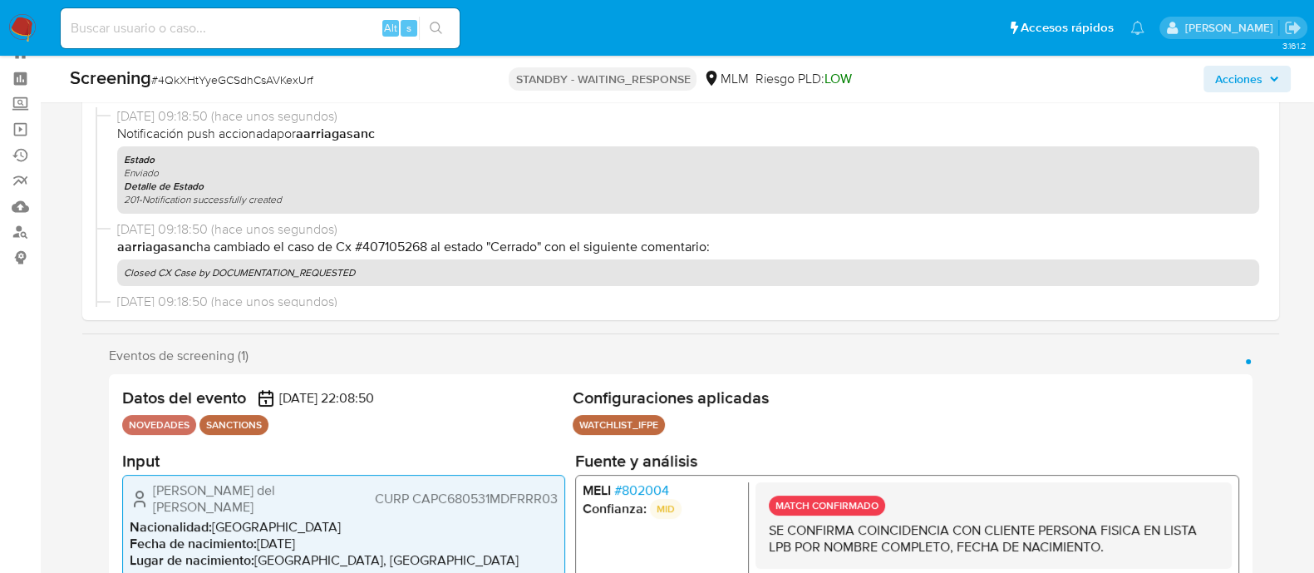
scroll to position [781, 0]
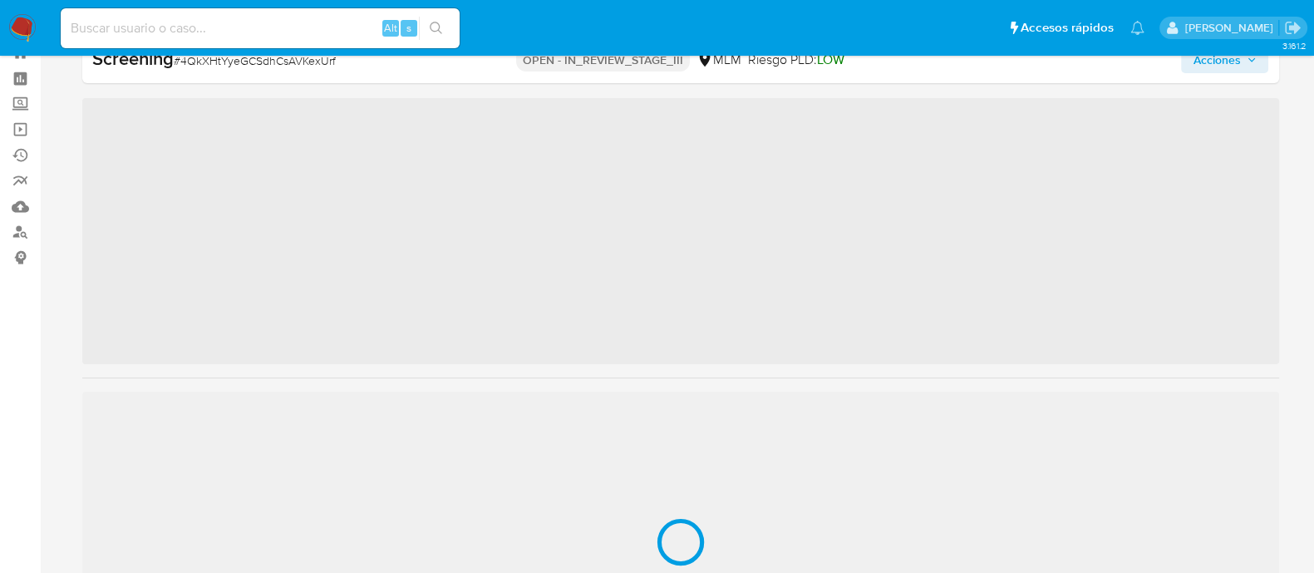
scroll to position [781, 0]
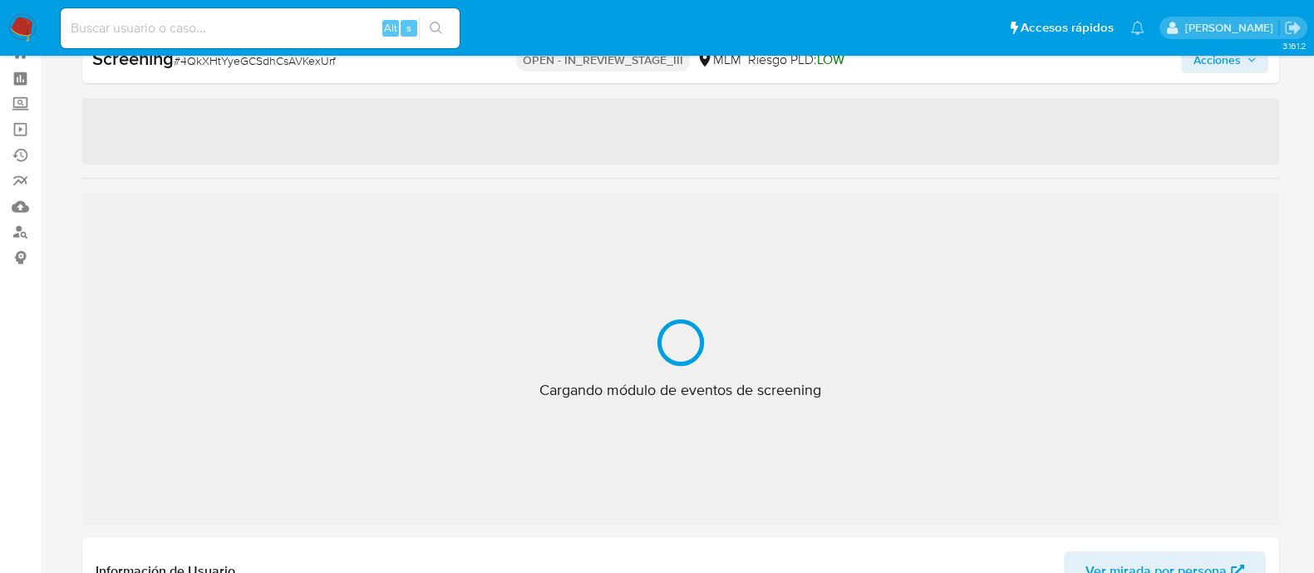
select select "10"
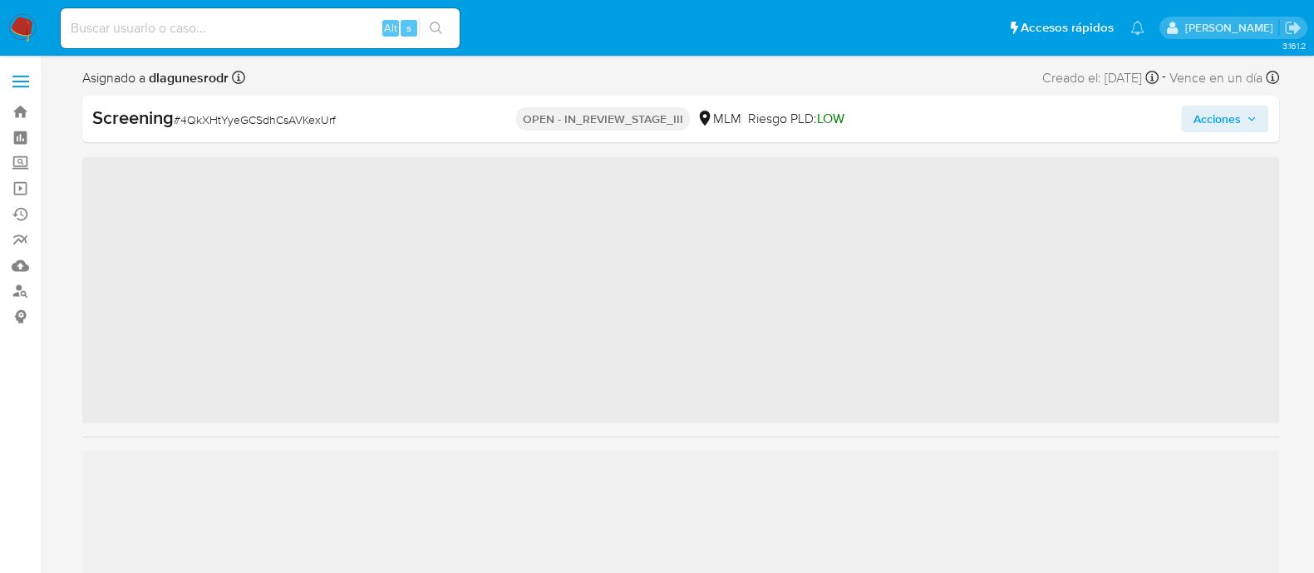
scroll to position [781, 0]
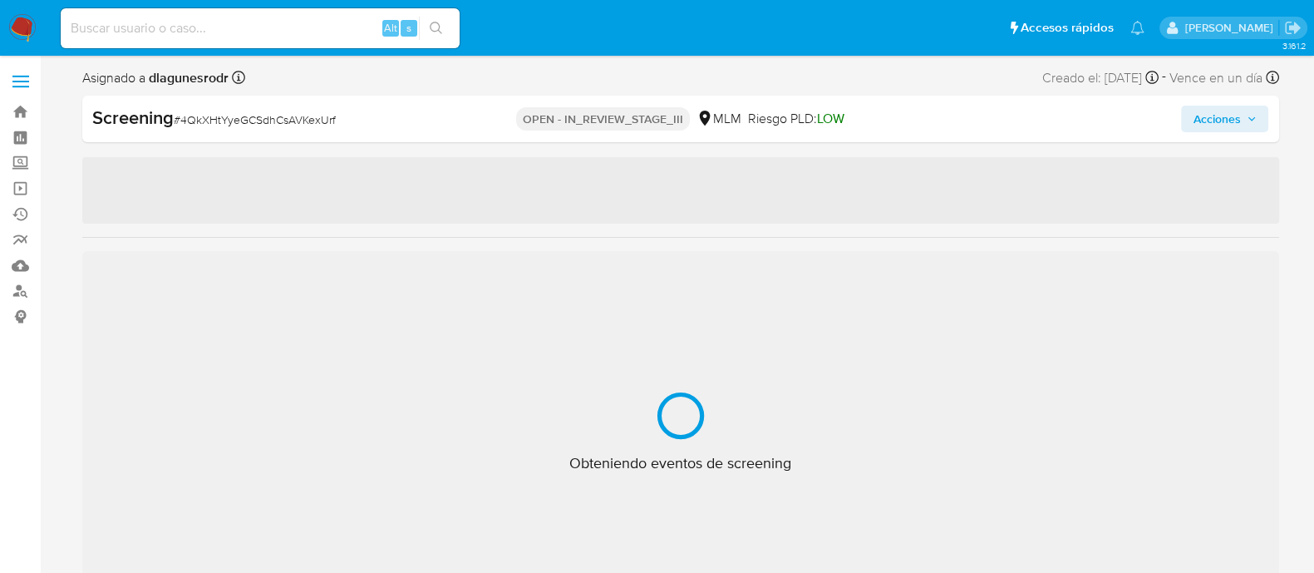
select select "10"
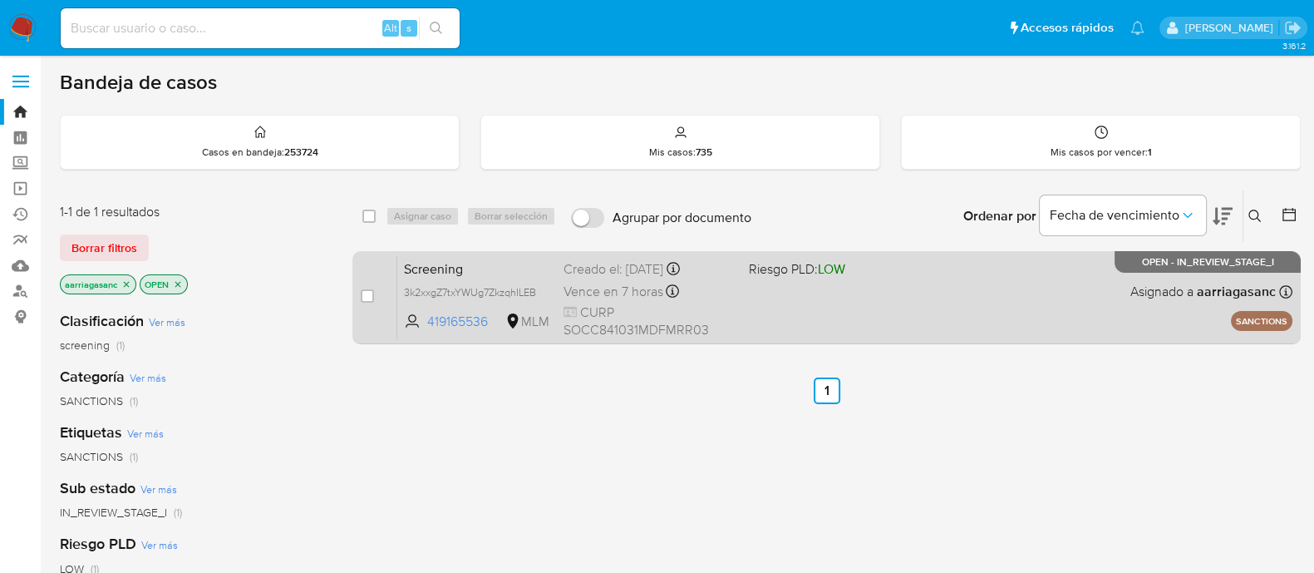
click at [768, 317] on div "Screening 3k2xxgZ7txYWUg7ZkzqhILEB 419165536 MLM Riesgo PLD: LOW Creado el: 24/…" at bounding box center [844, 297] width 895 height 84
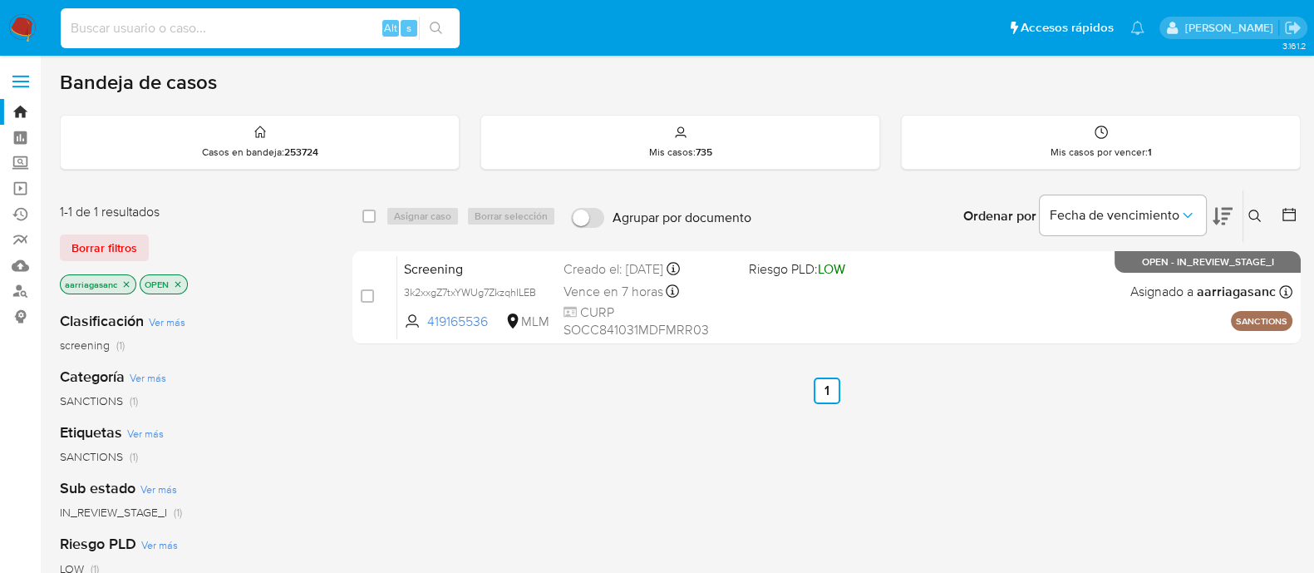
click at [241, 34] on input at bounding box center [260, 28] width 399 height 22
paste input "419165536"
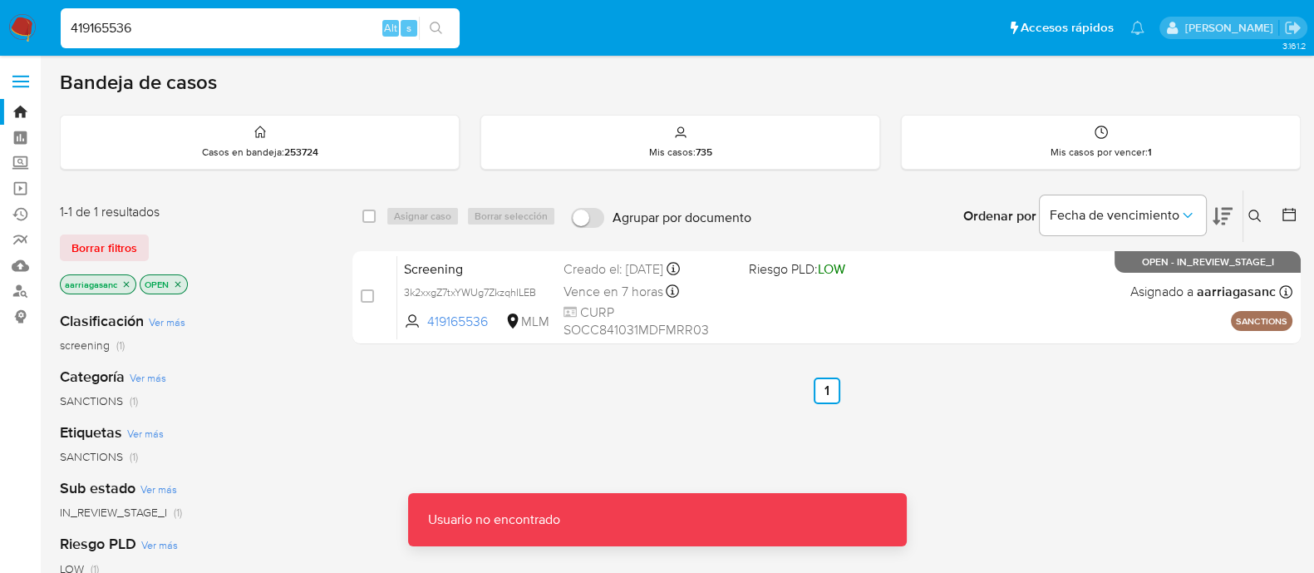
click at [241, 33] on input "419165536" at bounding box center [260, 28] width 399 height 22
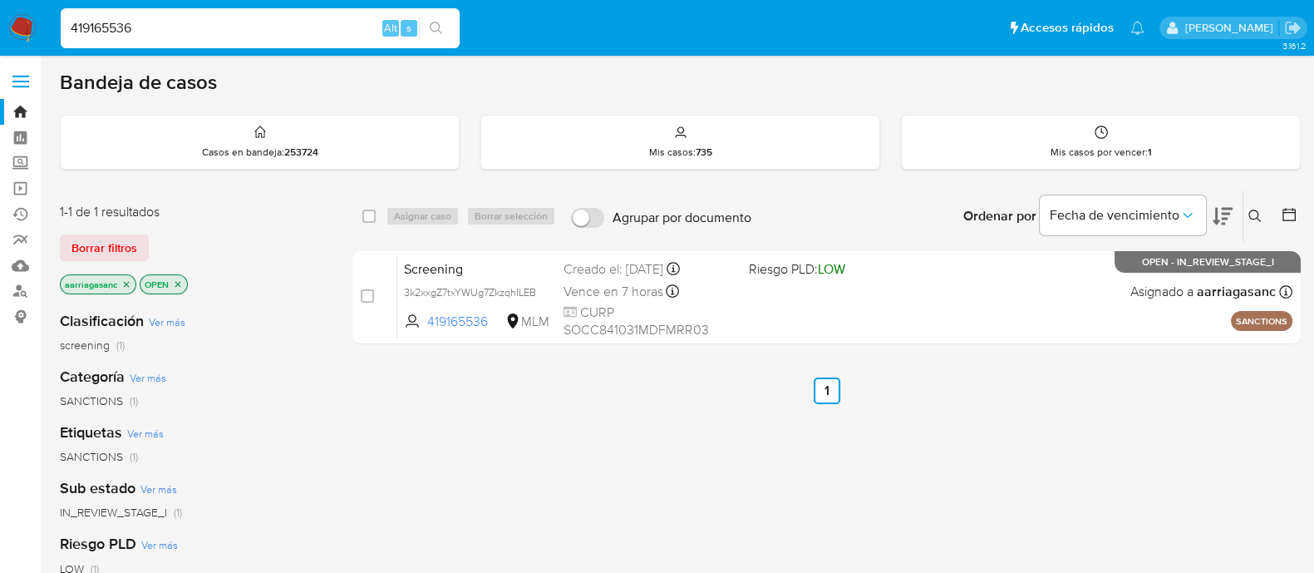
type input "419165536"
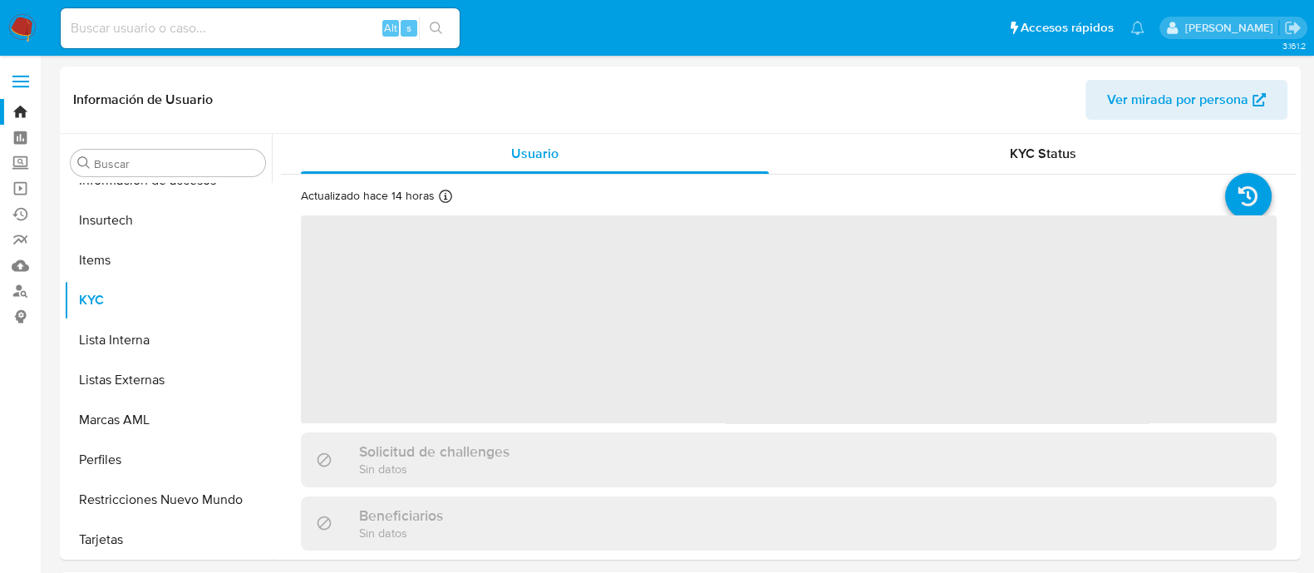
scroll to position [781, 0]
select select "10"
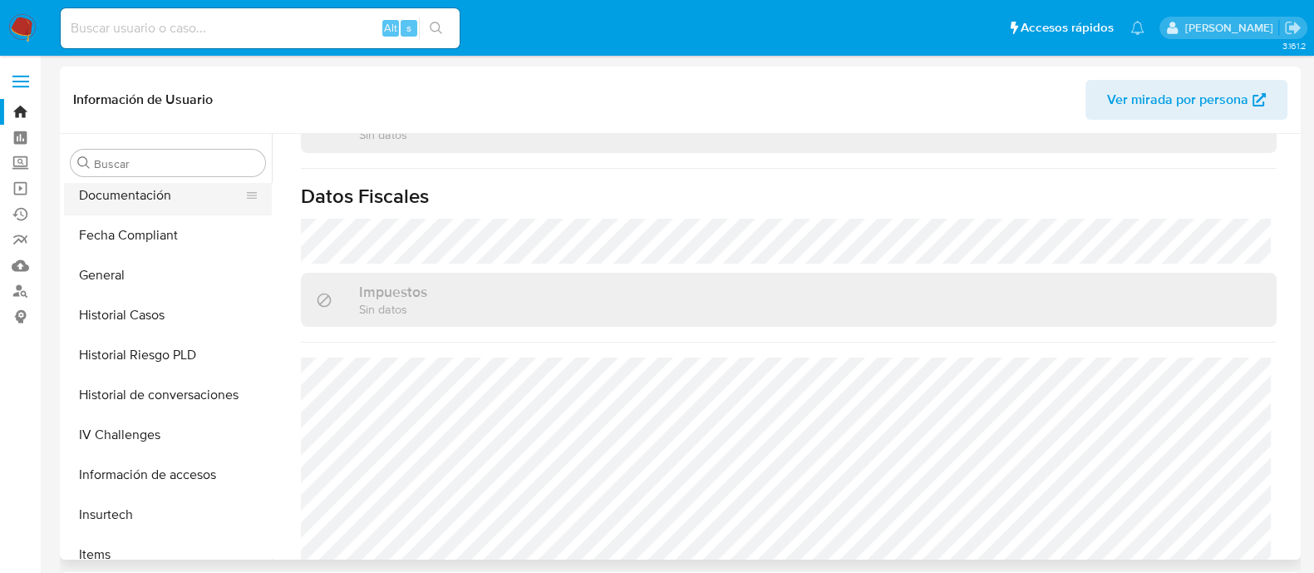
scroll to position [366, 0]
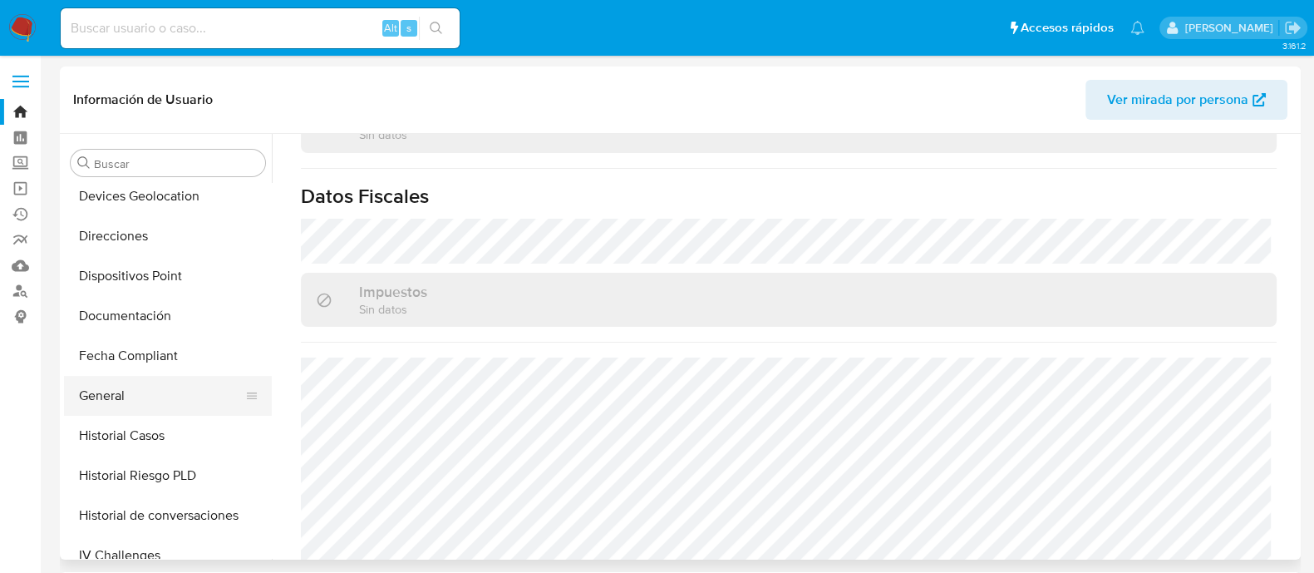
click at [136, 391] on button "General" at bounding box center [161, 396] width 194 height 40
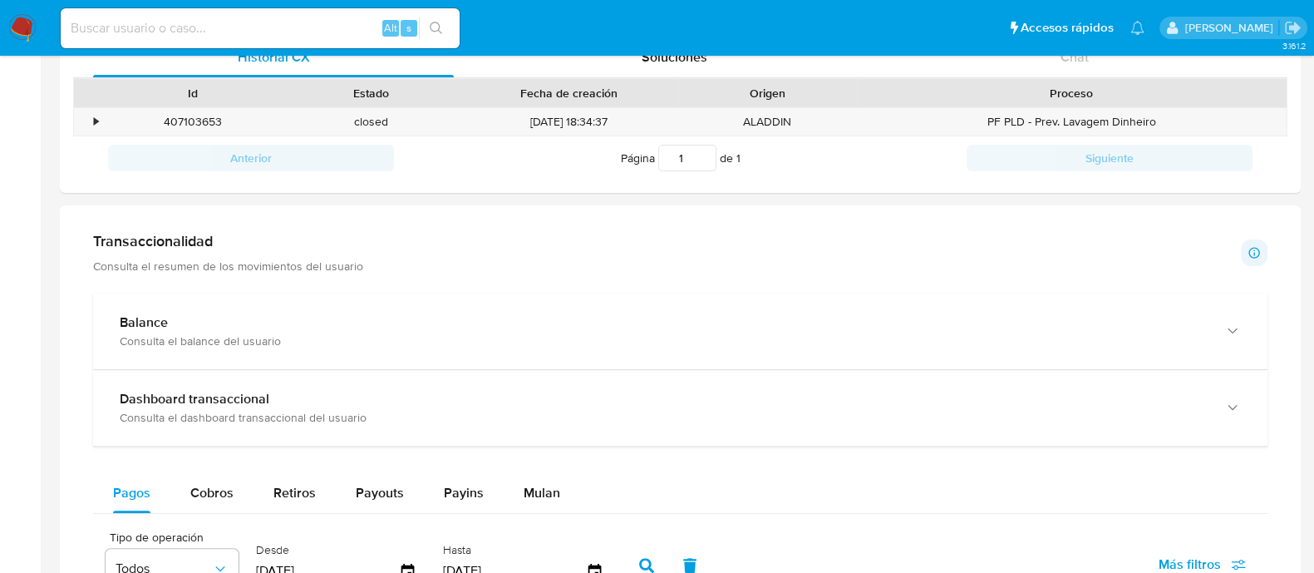
scroll to position [589, 0]
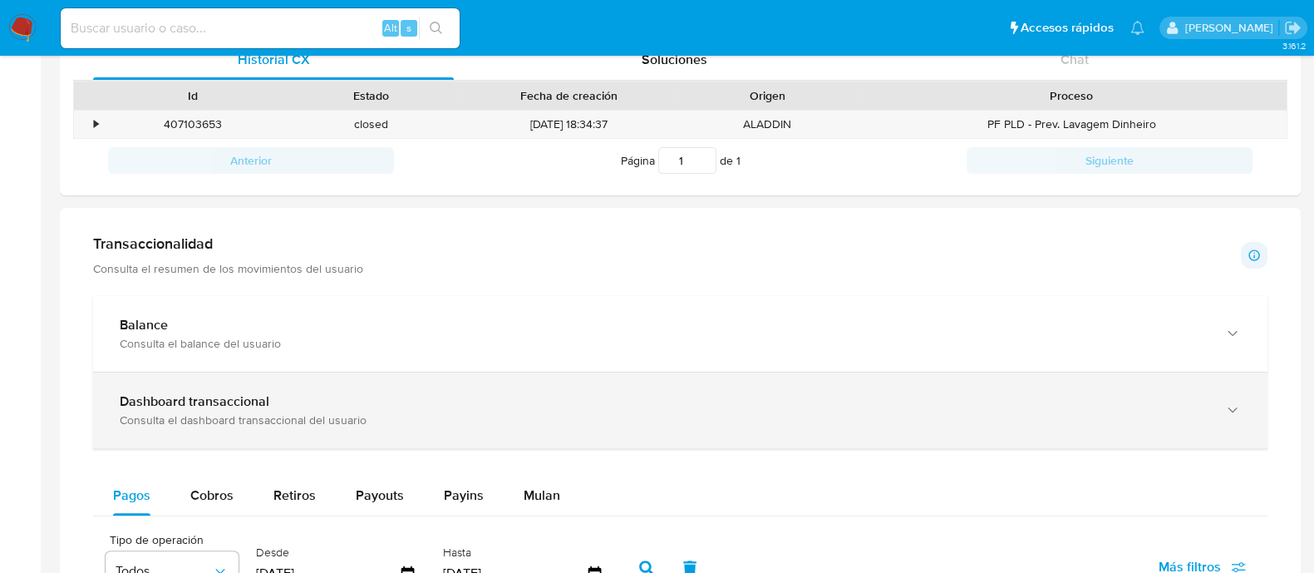
drag, startPoint x: 229, startPoint y: 332, endPoint x: 246, endPoint y: 371, distance: 42.4
click at [229, 332] on div "Balance Consulta el balance del usuario" at bounding box center [664, 334] width 1088 height 34
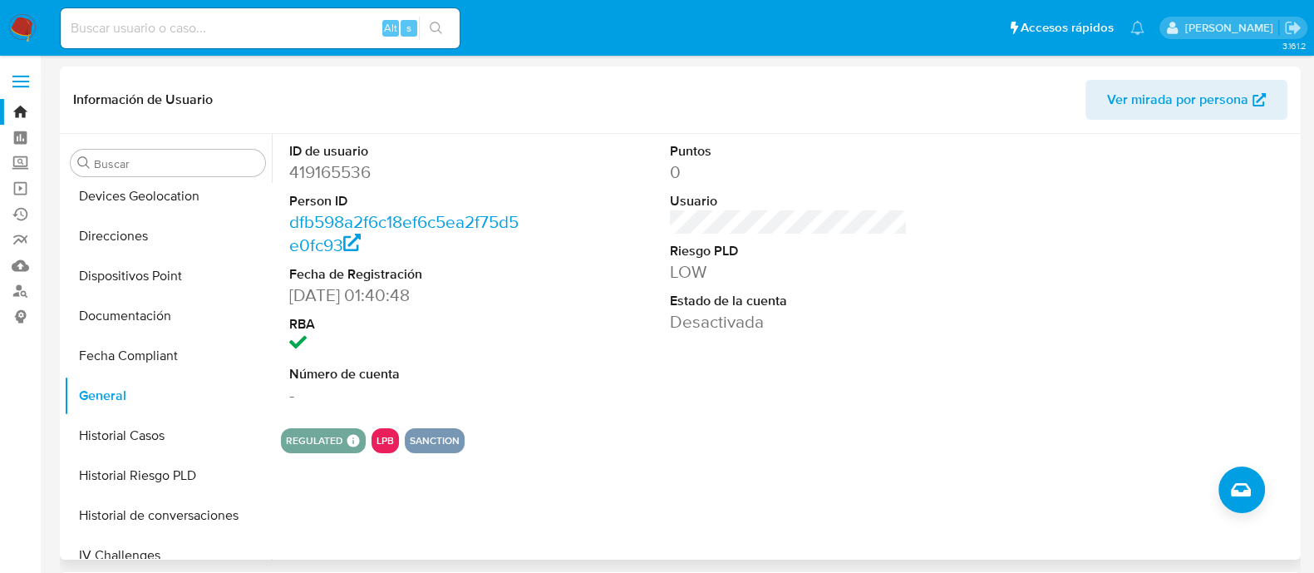
scroll to position [0, 0]
click at [335, 172] on dd "419165536" at bounding box center [408, 171] width 238 height 23
copy dd "419165536"
click at [174, 19] on input at bounding box center [260, 28] width 399 height 22
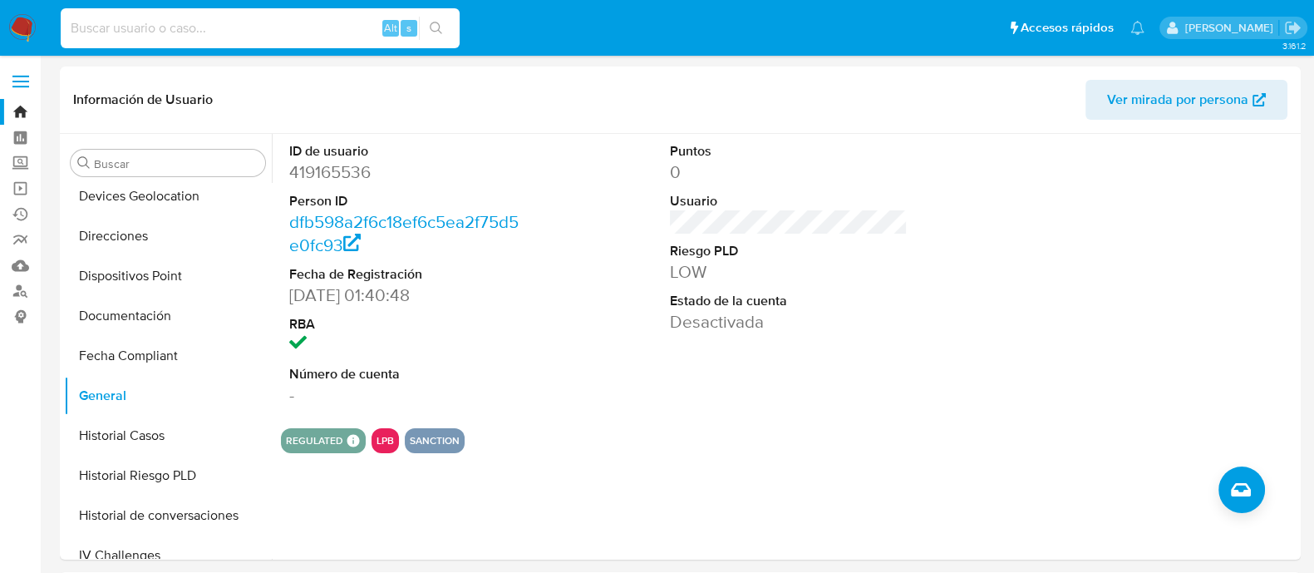
click at [173, 31] on input at bounding box center [260, 28] width 399 height 22
paste input "1910008890"
type input "1910008890"
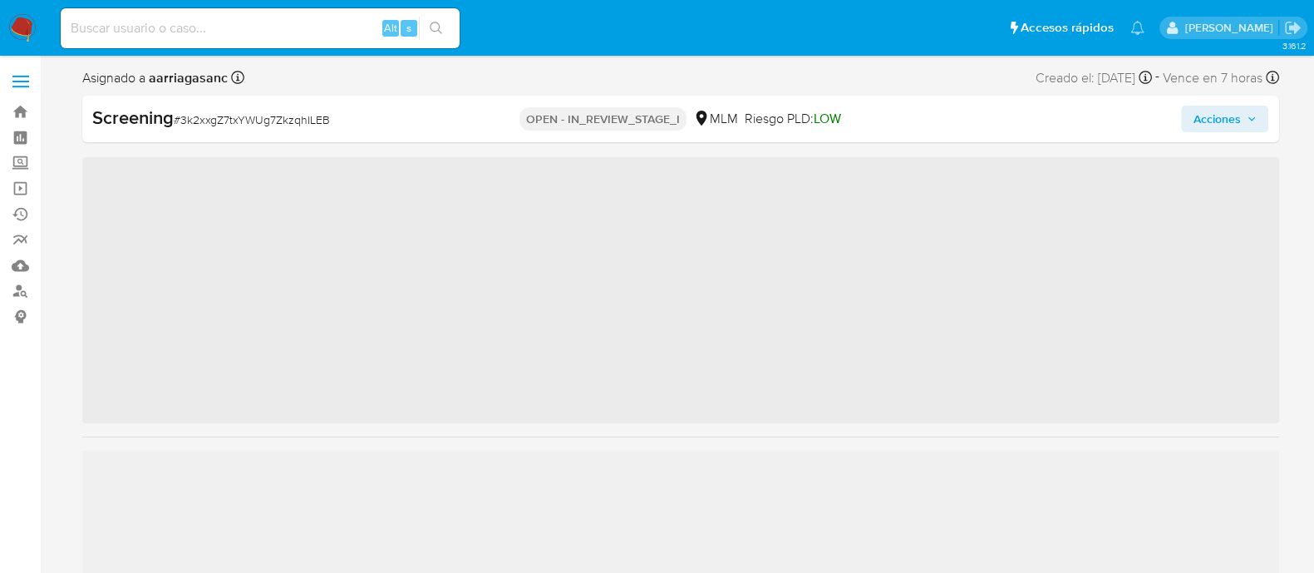
scroll to position [781, 0]
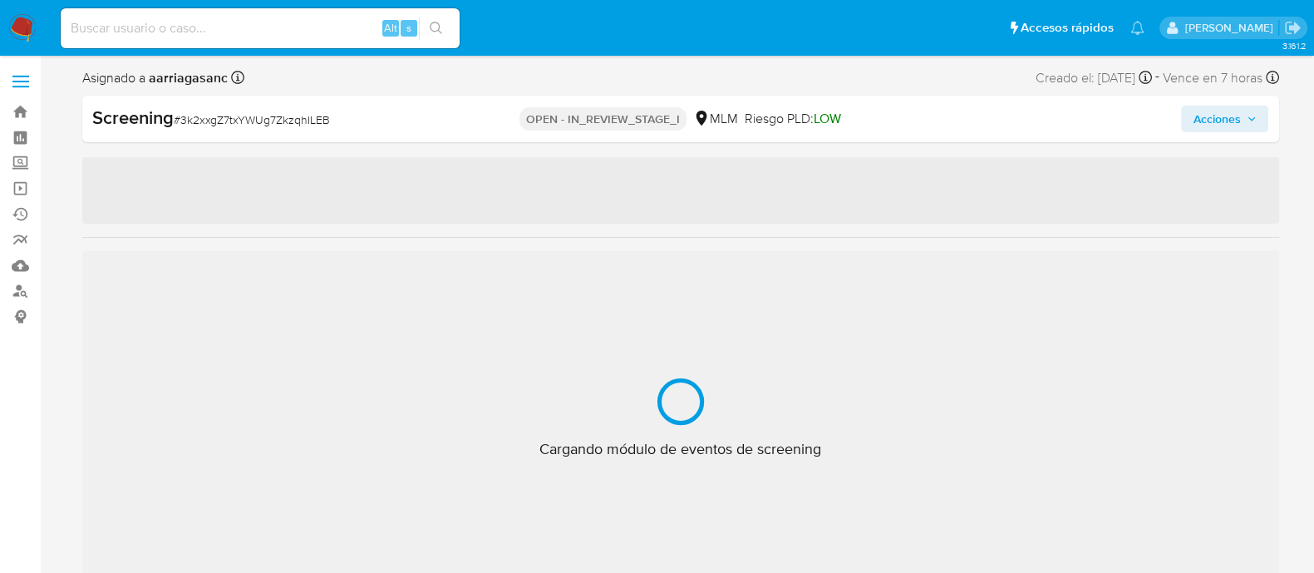
select select "10"
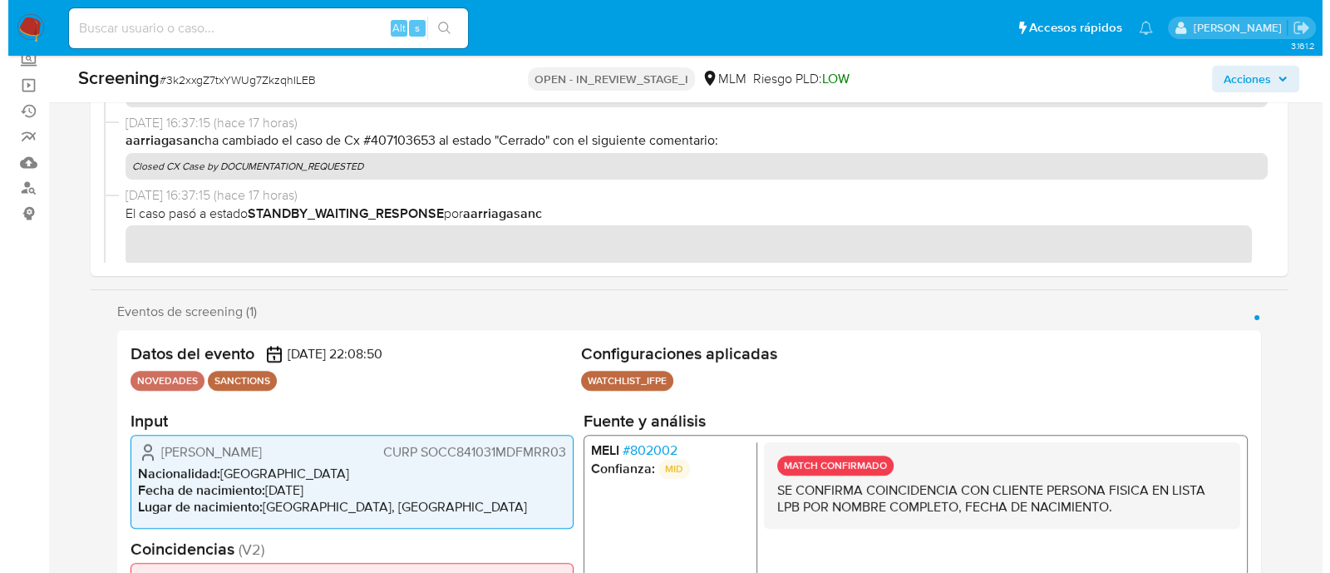
scroll to position [415, 0]
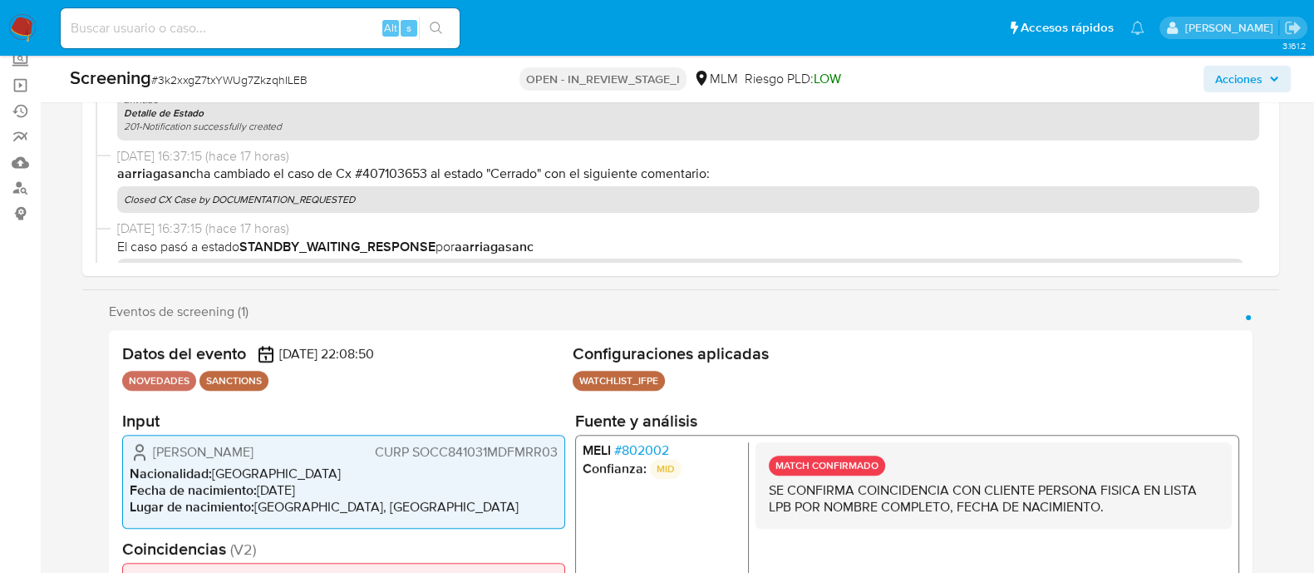
click at [1251, 84] on span "Acciones" at bounding box center [1238, 79] width 47 height 27
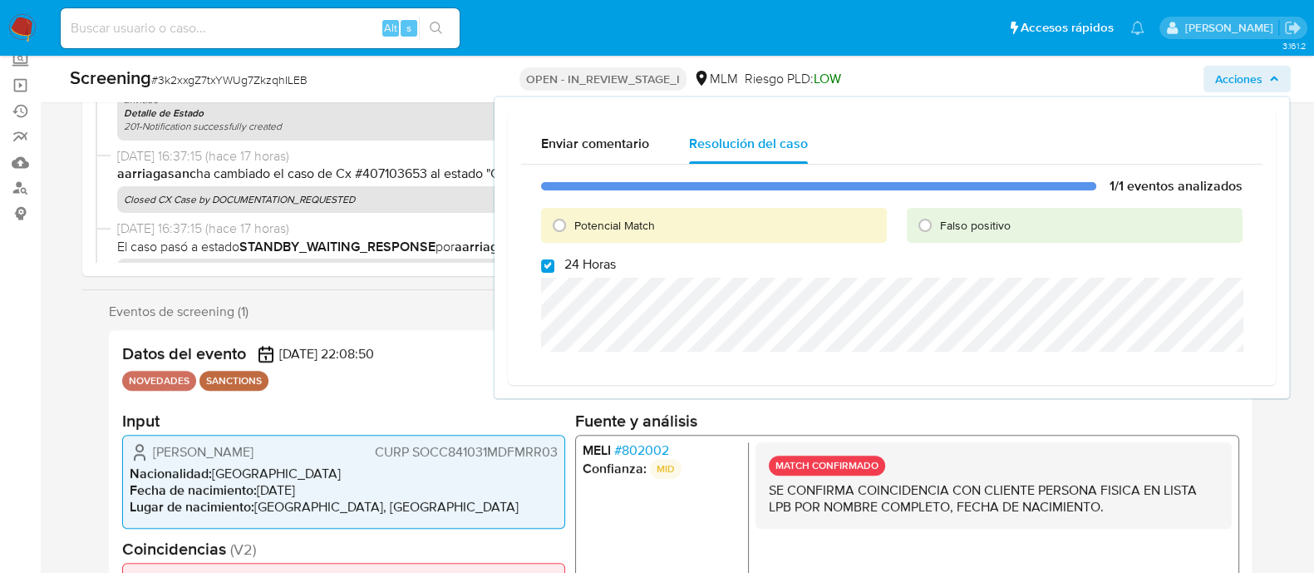
drag, startPoint x: 557, startPoint y: 230, endPoint x: 552, endPoint y: 242, distance: 12.7
click at [557, 229] on input "Potencial Match" at bounding box center [559, 225] width 27 height 27
radio input "true"
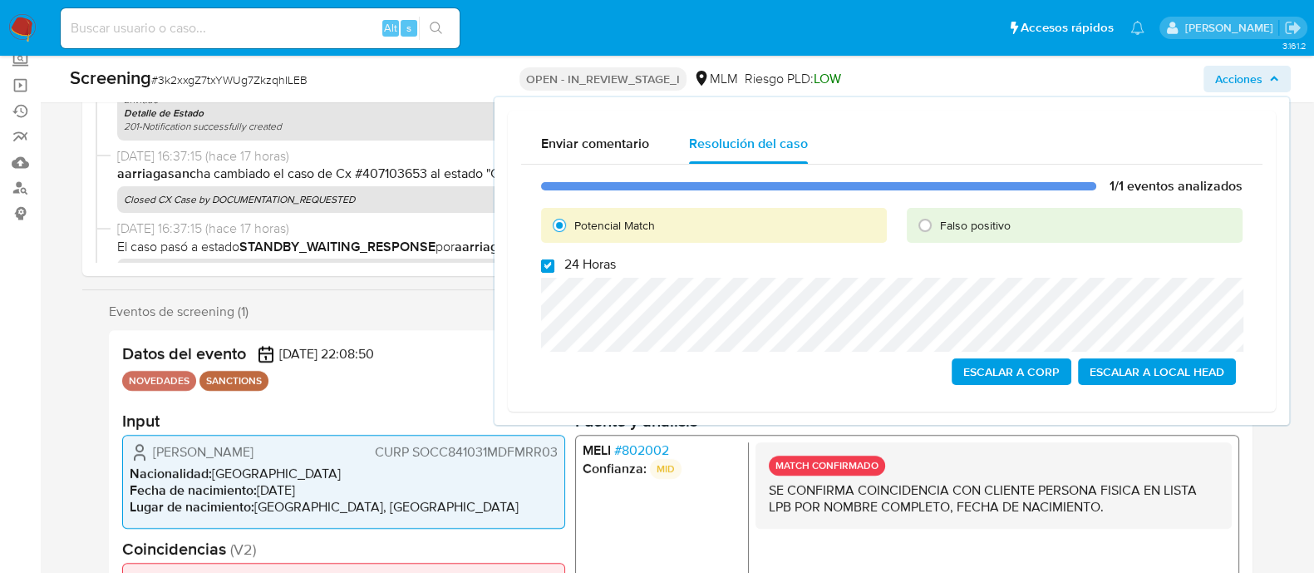
click at [548, 263] on input "24 Horas" at bounding box center [547, 265] width 13 height 13
checkbox input "true"
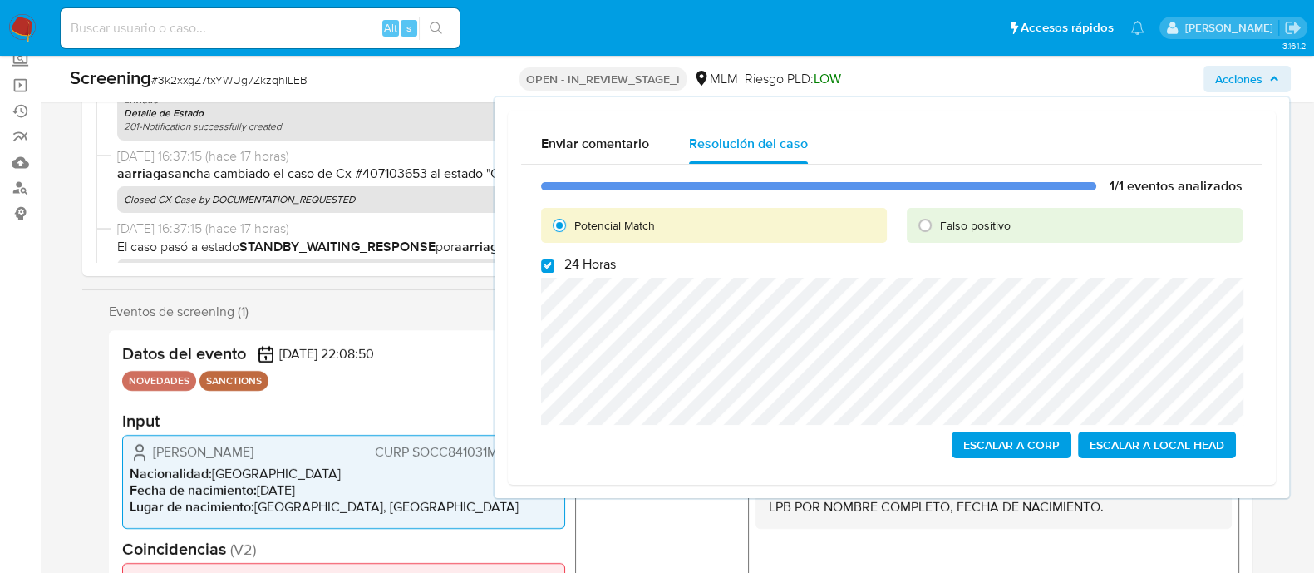
click at [1170, 438] on span "Escalar a Local Head" at bounding box center [1156, 444] width 135 height 23
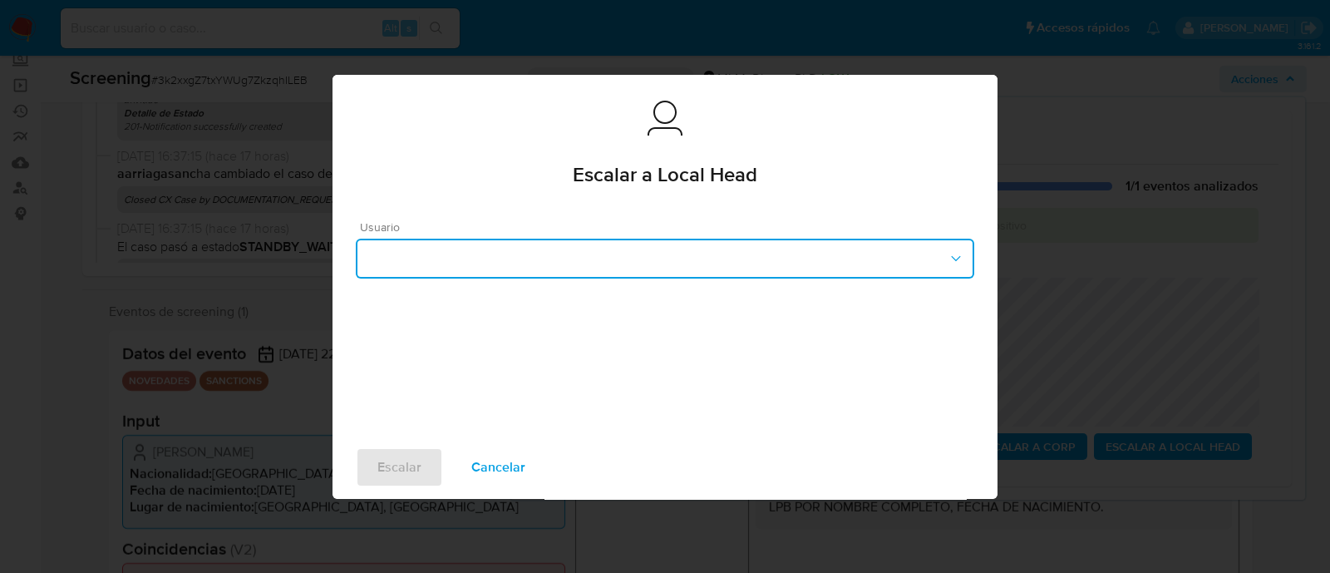
click at [712, 251] on button "button" at bounding box center [665, 258] width 618 height 40
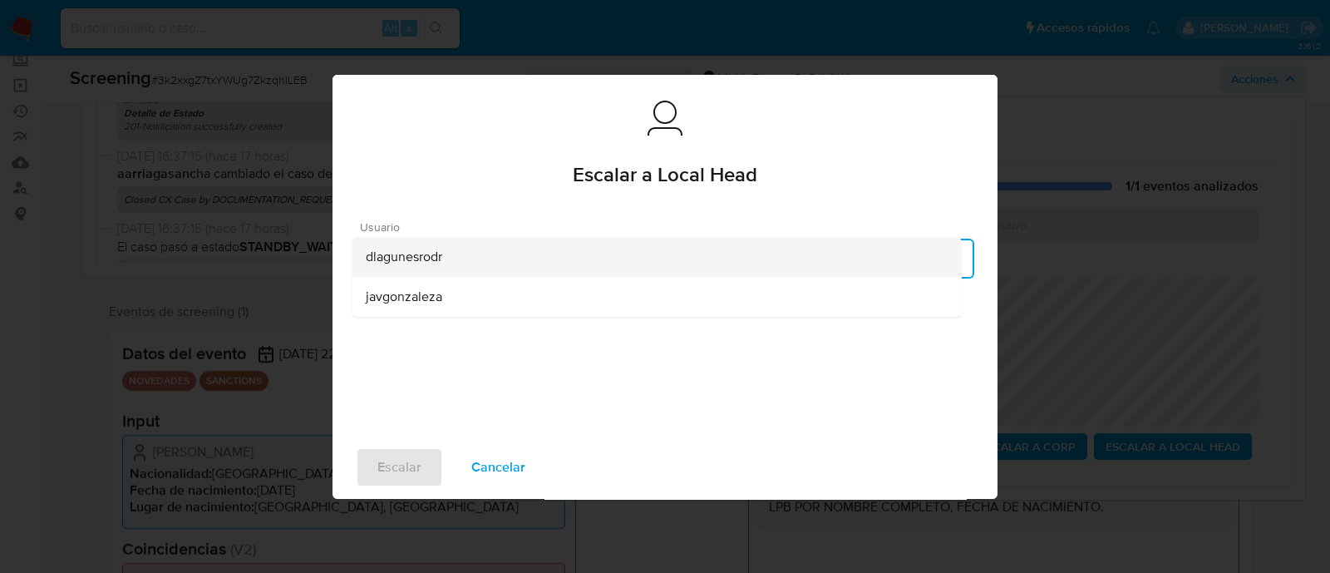
click at [420, 253] on span "dlagunesrodr" at bounding box center [404, 256] width 76 height 17
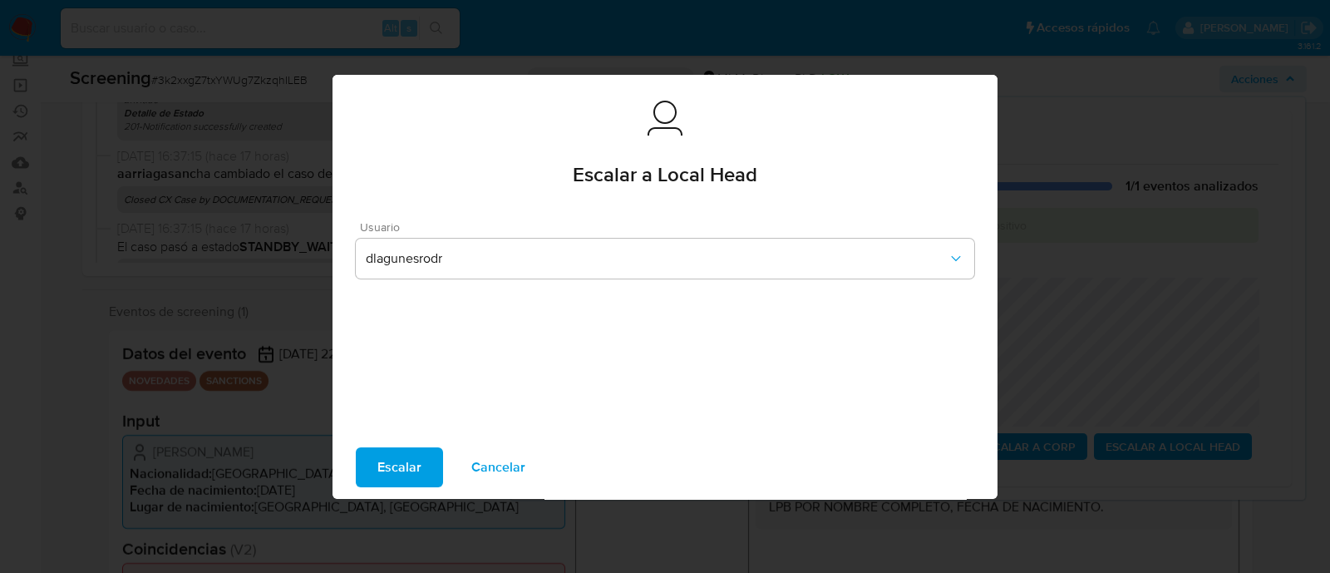
click at [407, 466] on span "Escalar" at bounding box center [399, 467] width 44 height 37
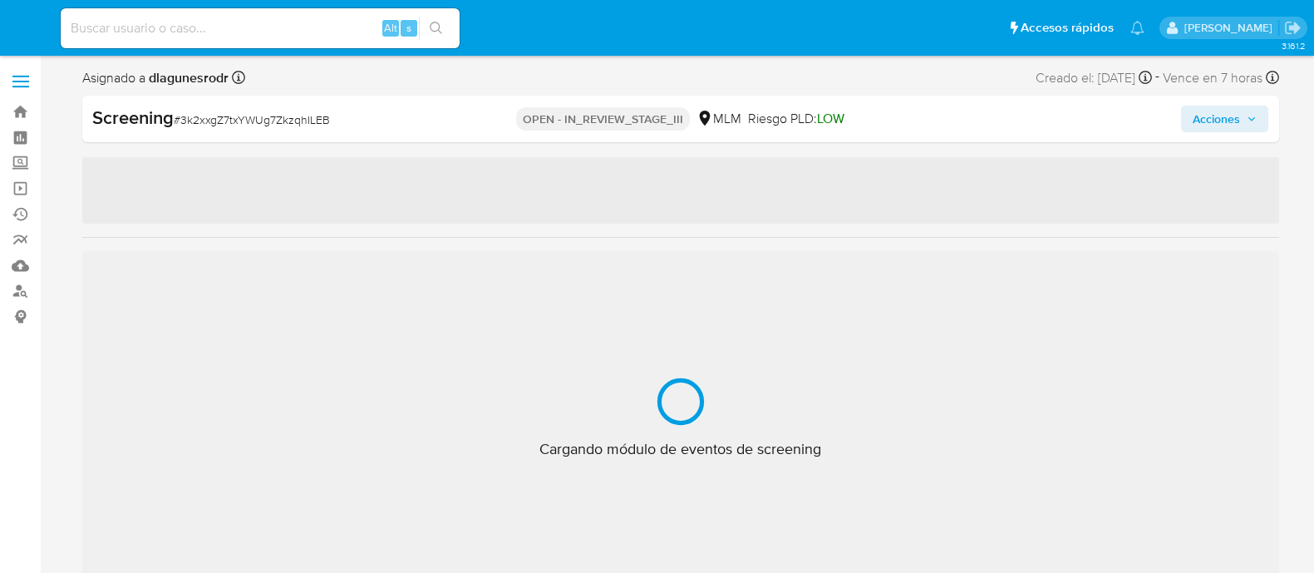
select select "10"
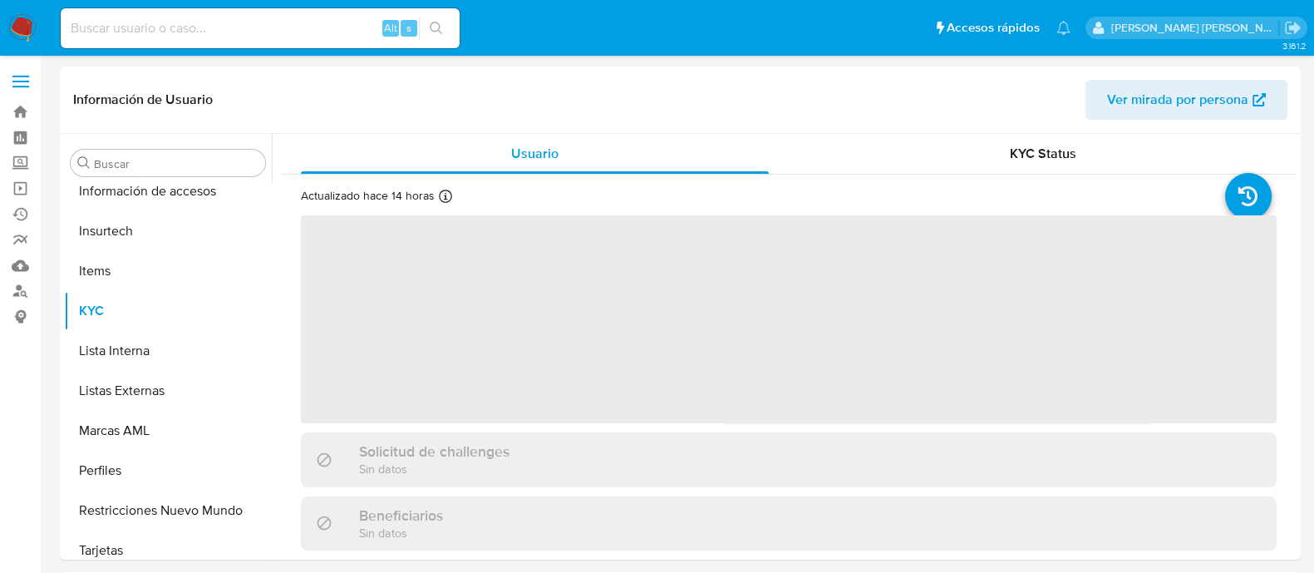
scroll to position [781, 0]
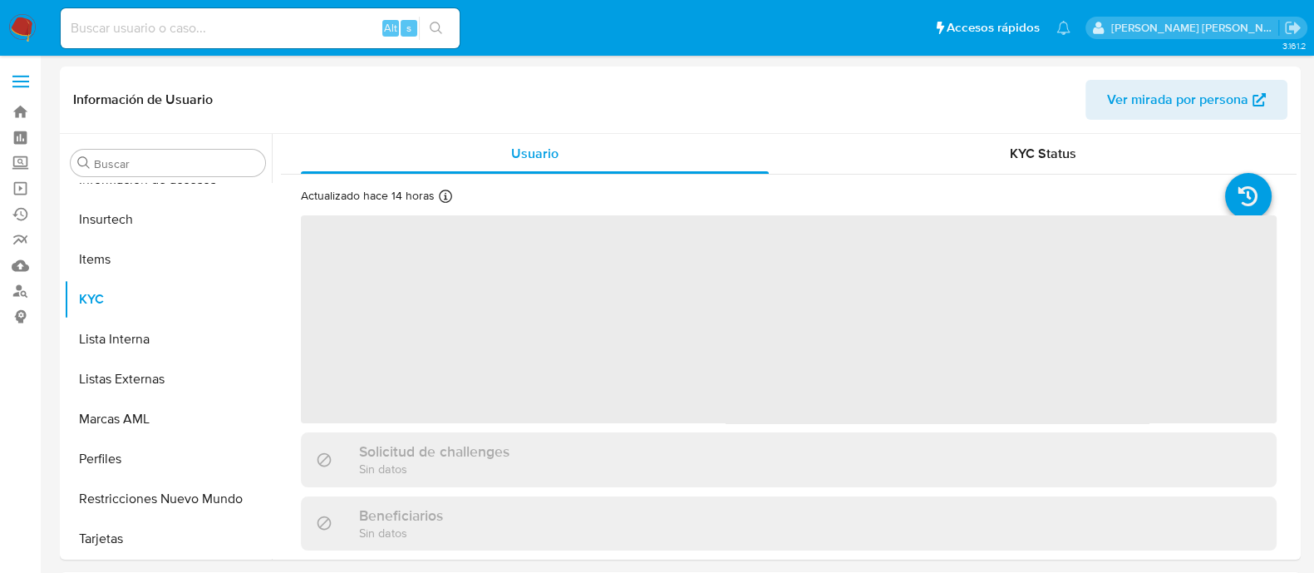
select select "10"
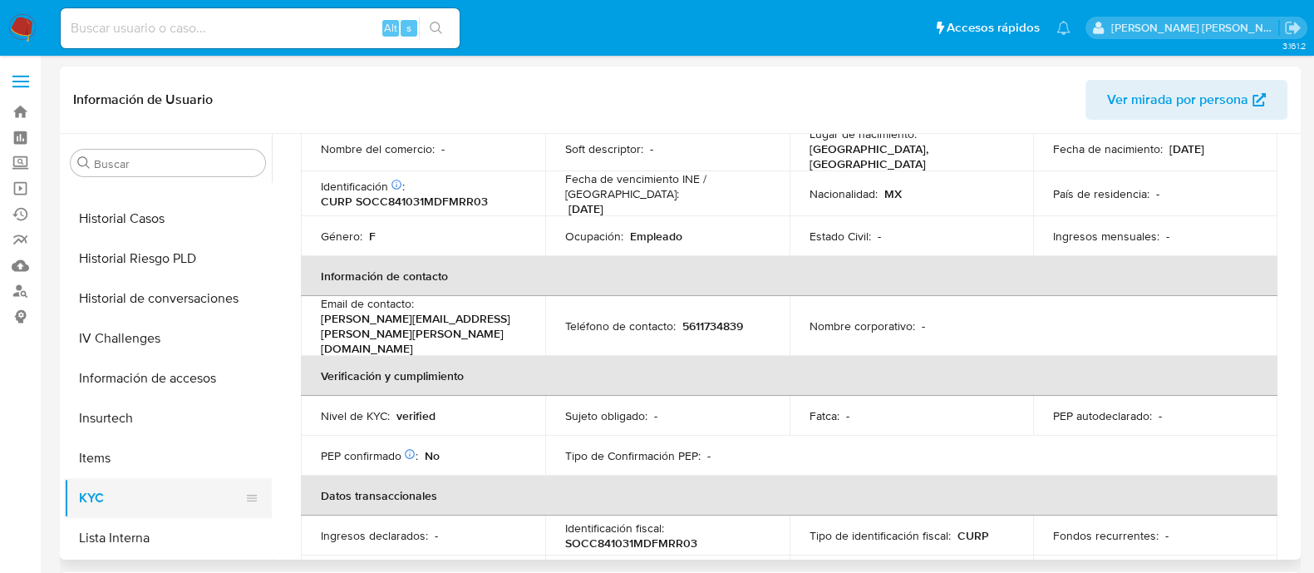
scroll to position [573, 0]
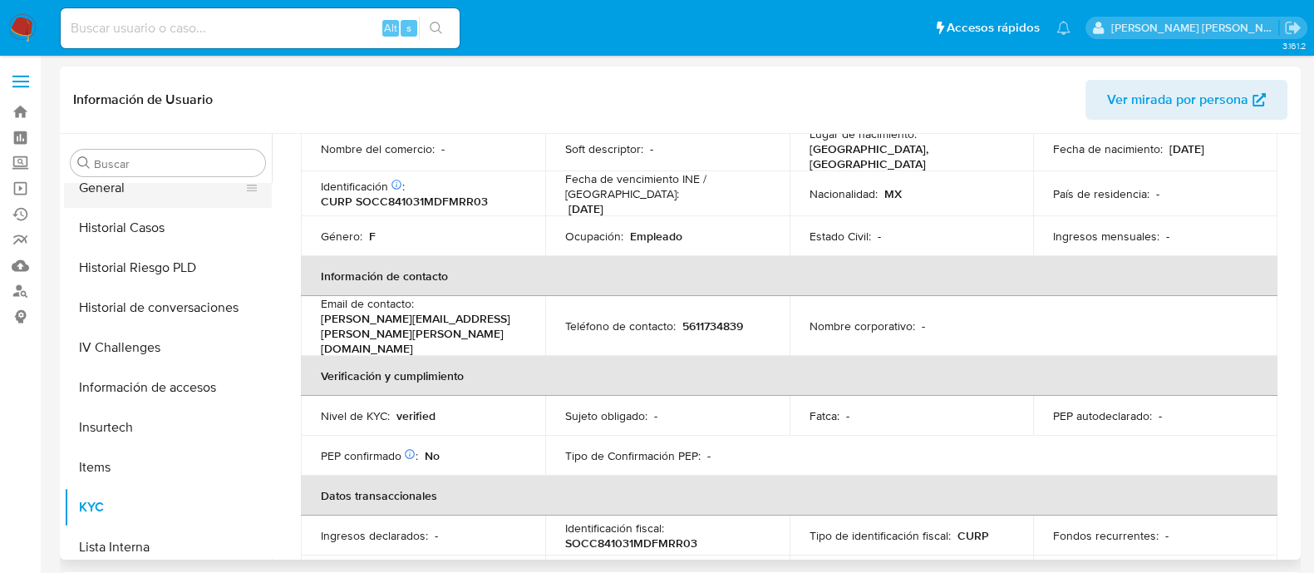
click at [140, 190] on button "General" at bounding box center [161, 188] width 194 height 40
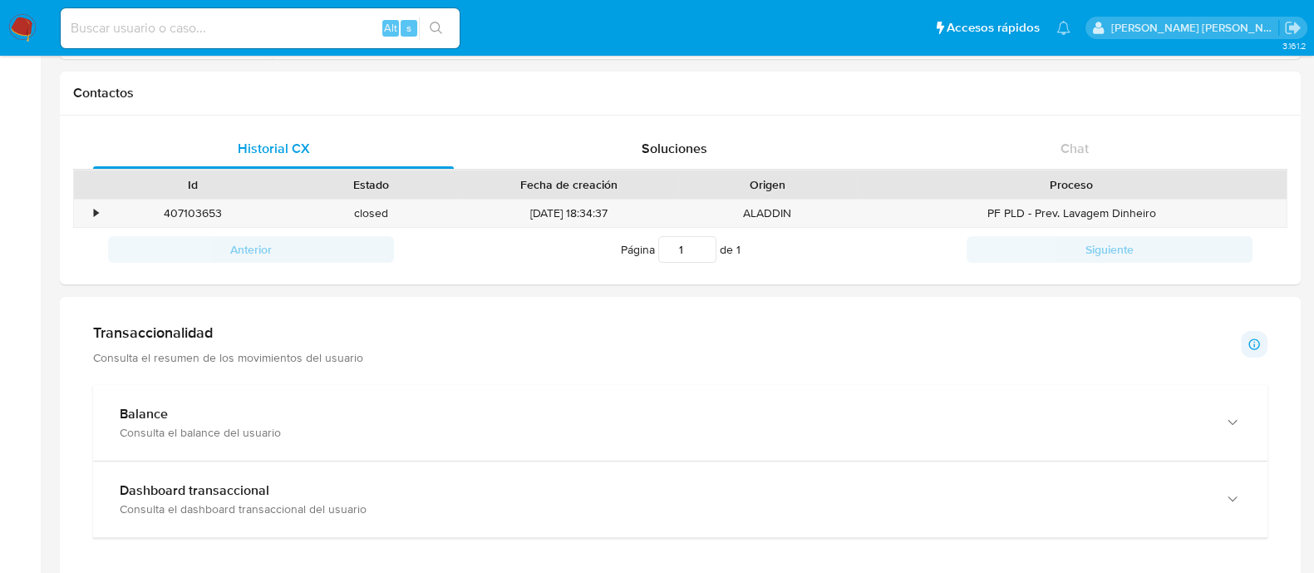
scroll to position [519, 0]
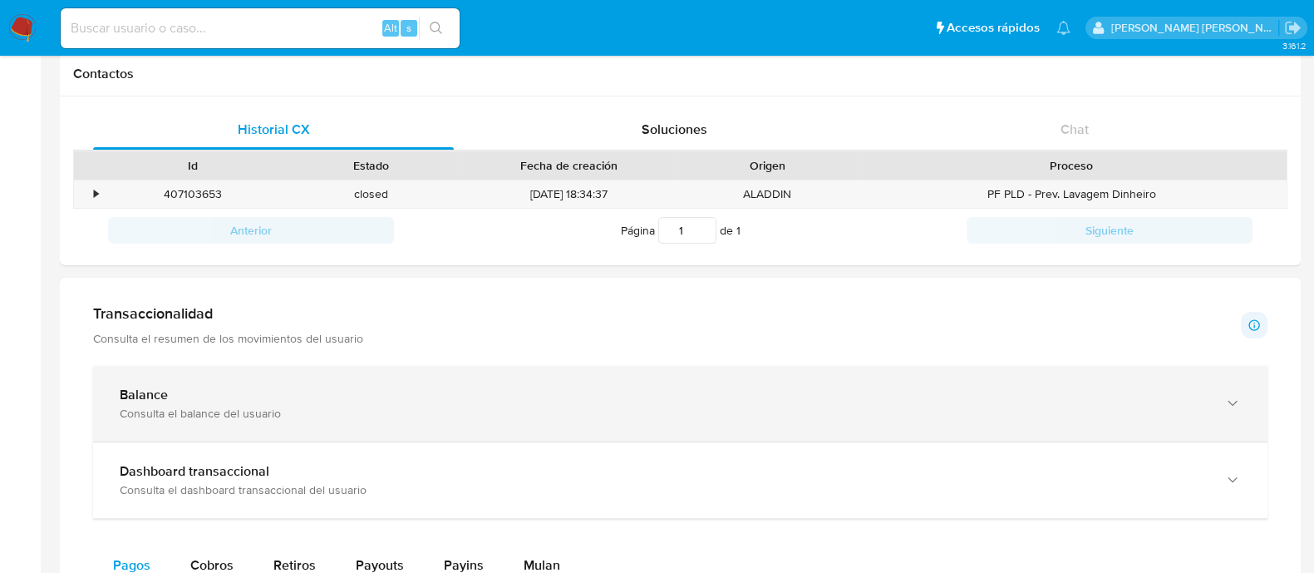
click at [140, 406] on div "Consulta el balance del usuario" at bounding box center [664, 413] width 1088 height 15
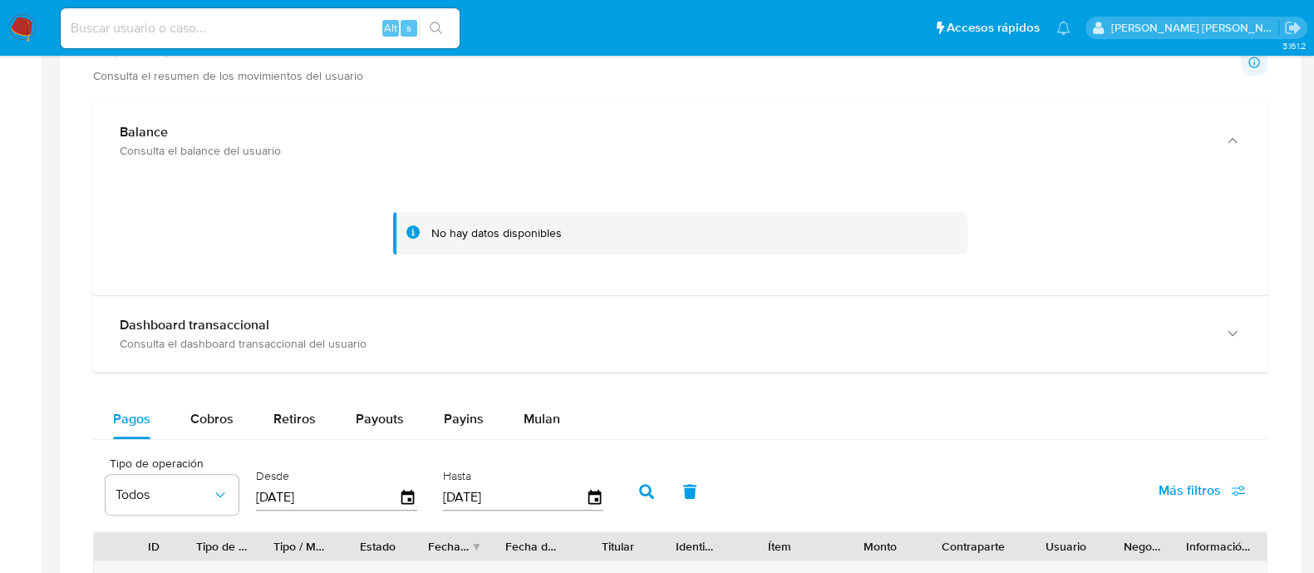
scroll to position [830, 0]
